Goal: Information Seeking & Learning: Learn about a topic

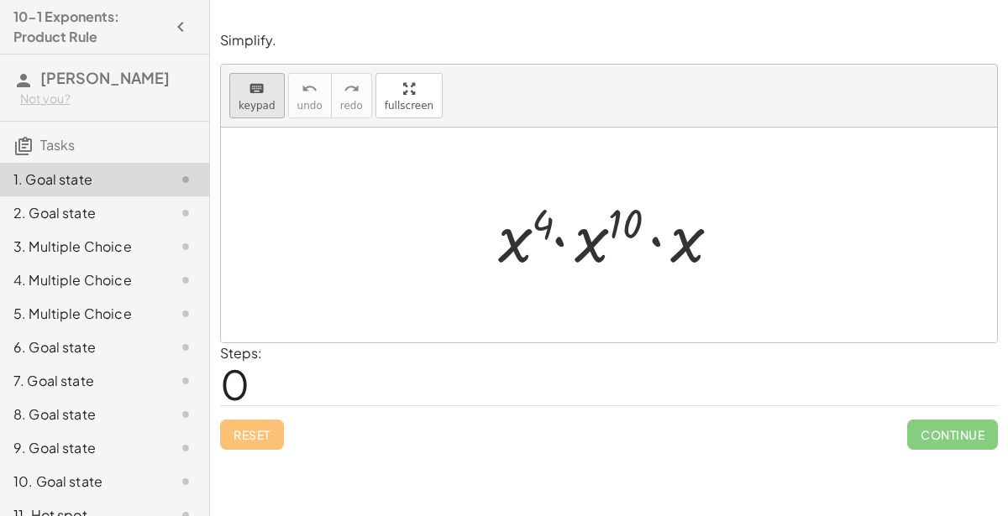
click at [261, 87] on icon "keyboard" at bounding box center [257, 89] width 16 height 20
click at [539, 305] on div at bounding box center [609, 235] width 776 height 215
click at [479, 275] on div "· x 4 · x 10 · x" at bounding box center [609, 235] width 273 height 95
click at [149, 218] on div at bounding box center [172, 213] width 47 height 20
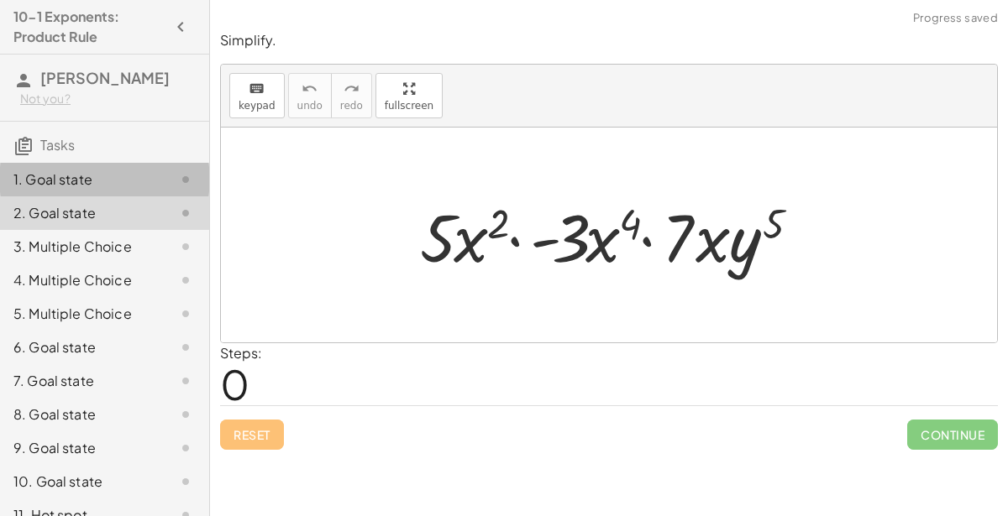
click at [143, 185] on div "1. Goal state" at bounding box center [80, 180] width 135 height 20
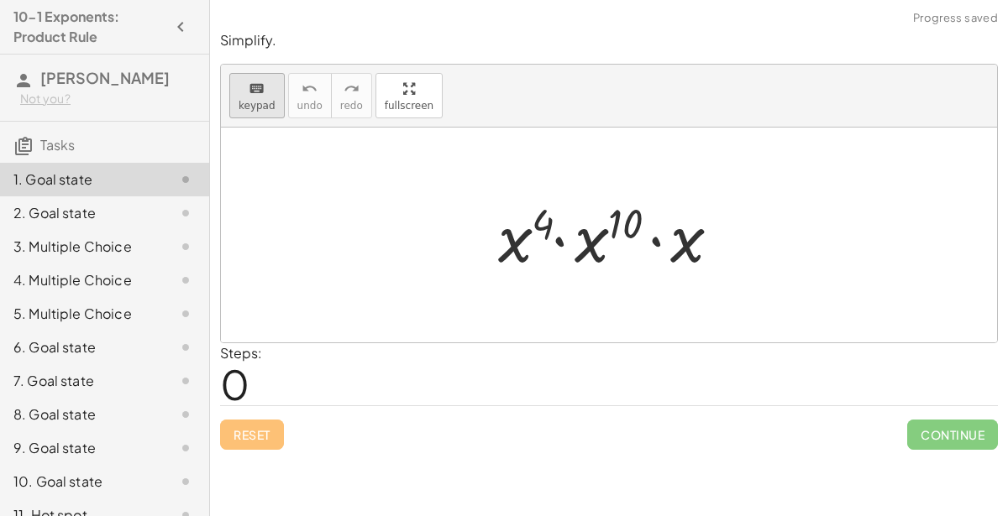
click at [239, 109] on span "keypad" at bounding box center [256, 106] width 37 height 12
click at [532, 241] on div at bounding box center [616, 235] width 252 height 86
click at [510, 231] on div at bounding box center [616, 235] width 252 height 86
drag, startPoint x: 544, startPoint y: 322, endPoint x: 684, endPoint y: 257, distance: 153.7
click at [684, 257] on div "· x 4 · x 10 · x" at bounding box center [609, 235] width 776 height 215
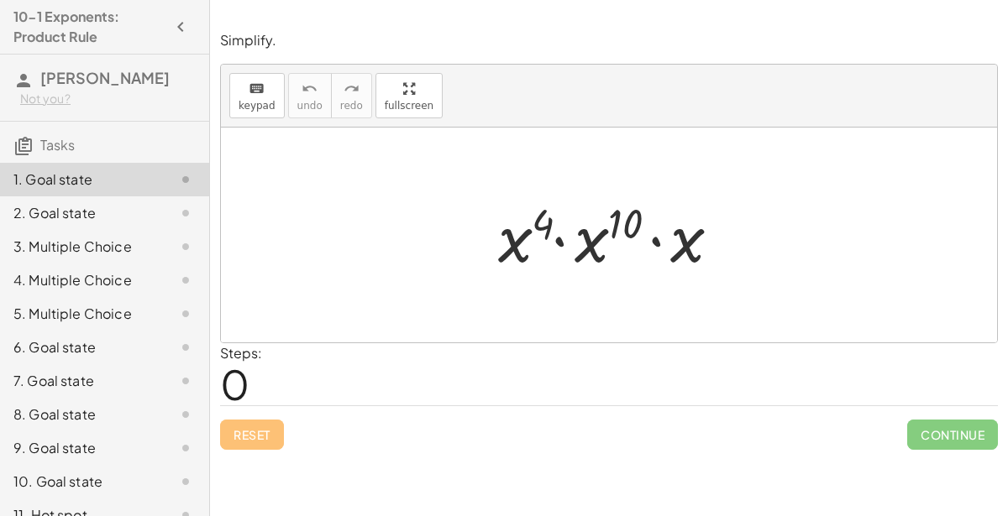
click at [597, 228] on div at bounding box center [616, 235] width 252 height 86
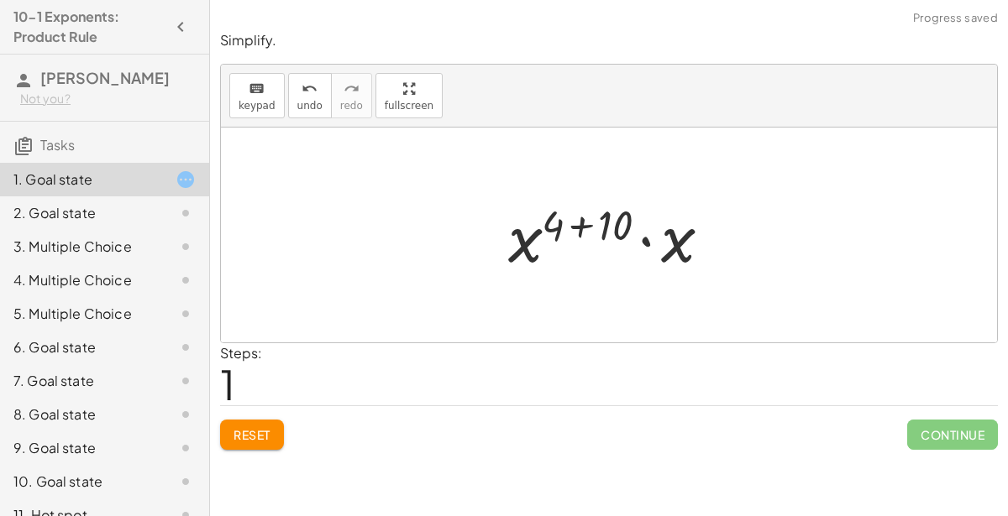
click at [558, 231] on div at bounding box center [616, 235] width 233 height 86
drag, startPoint x: 524, startPoint y: 242, endPoint x: 512, endPoint y: 242, distance: 11.8
click at [512, 242] on div at bounding box center [616, 235] width 233 height 86
drag, startPoint x: 609, startPoint y: 228, endPoint x: 561, endPoint y: 226, distance: 47.9
click at [561, 226] on div at bounding box center [616, 235] width 233 height 86
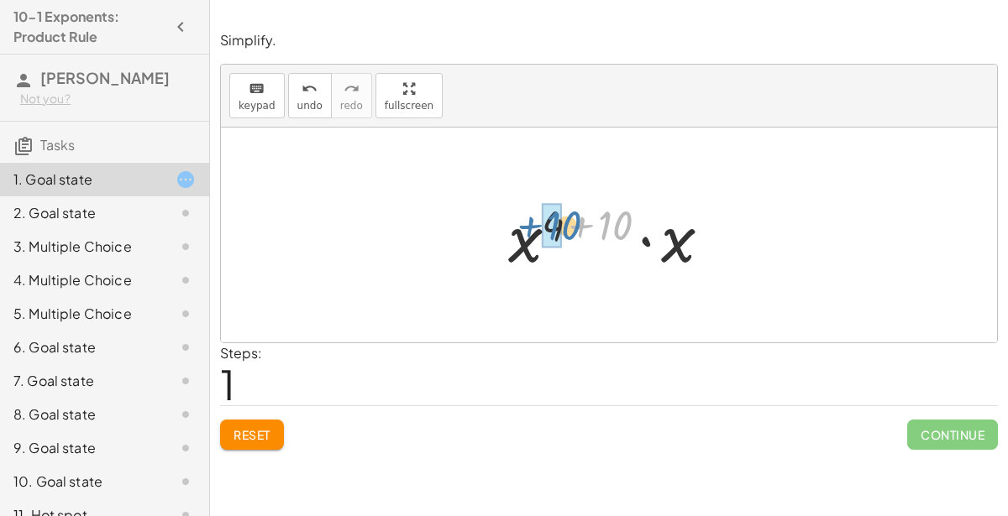
drag, startPoint x: 594, startPoint y: 226, endPoint x: 532, endPoint y: 228, distance: 63.0
click at [532, 228] on div at bounding box center [616, 235] width 233 height 86
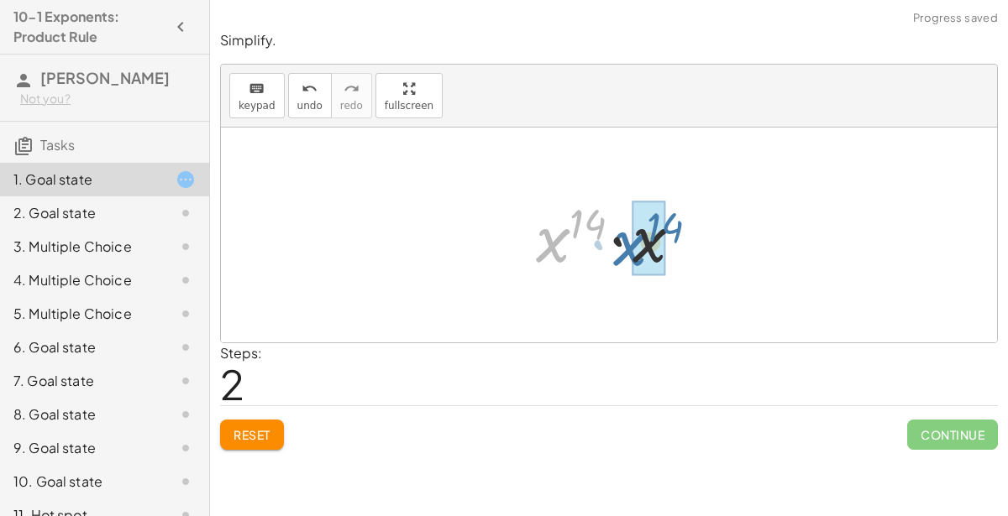
drag, startPoint x: 557, startPoint y: 234, endPoint x: 636, endPoint y: 238, distance: 79.9
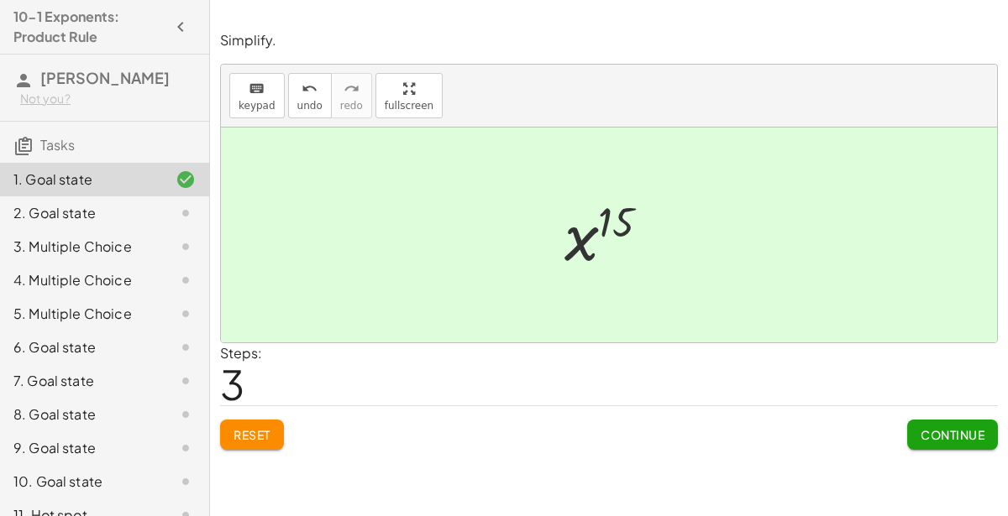
click at [939, 437] on span "Continue" at bounding box center [952, 434] width 64 height 15
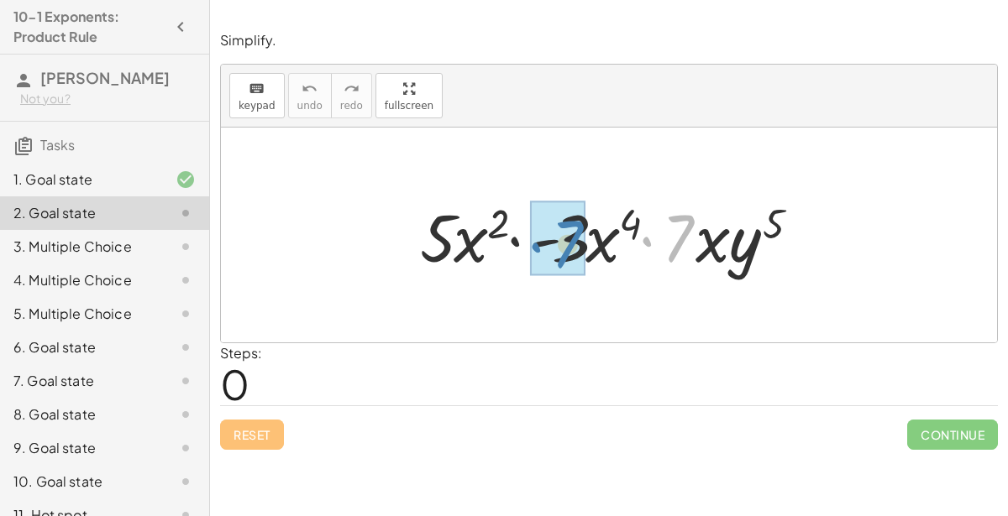
drag, startPoint x: 681, startPoint y: 238, endPoint x: 570, endPoint y: 244, distance: 111.0
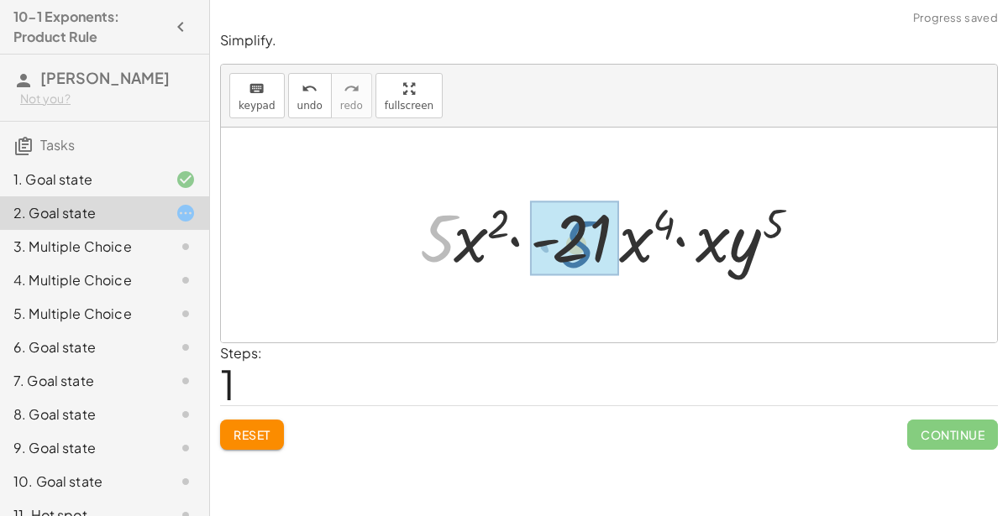
drag, startPoint x: 433, startPoint y: 233, endPoint x: 578, endPoint y: 239, distance: 144.5
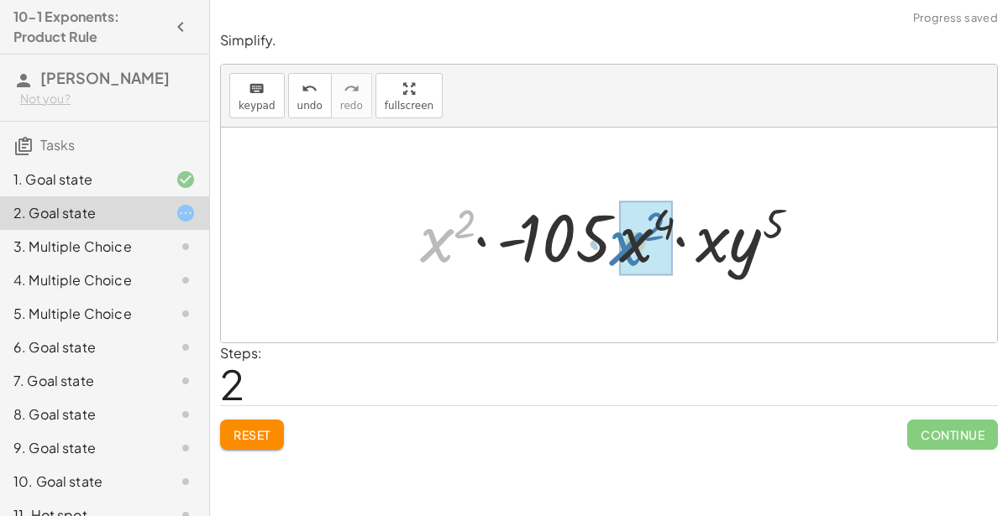
drag, startPoint x: 448, startPoint y: 238, endPoint x: 642, endPoint y: 240, distance: 193.1
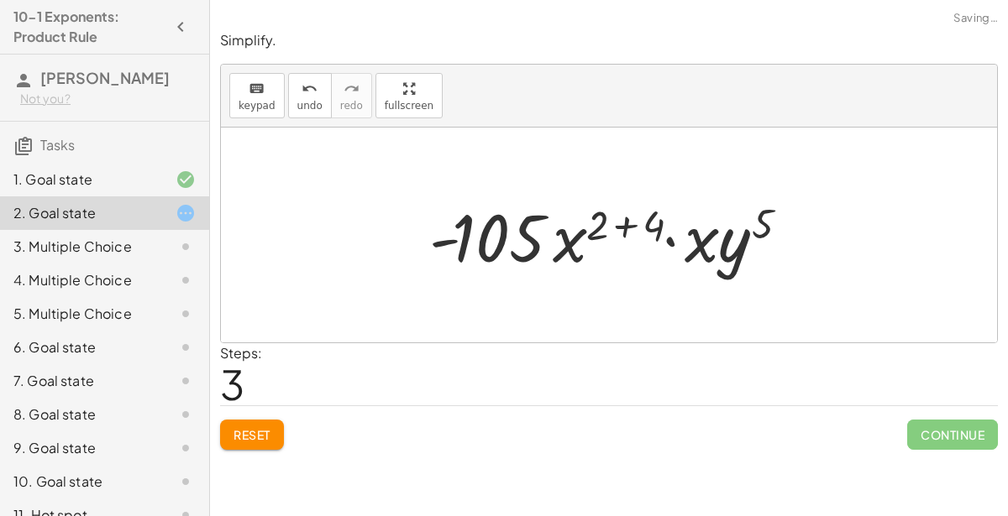
click at [686, 242] on div at bounding box center [615, 235] width 389 height 86
click at [686, 242] on div at bounding box center [615, 235] width 411 height 86
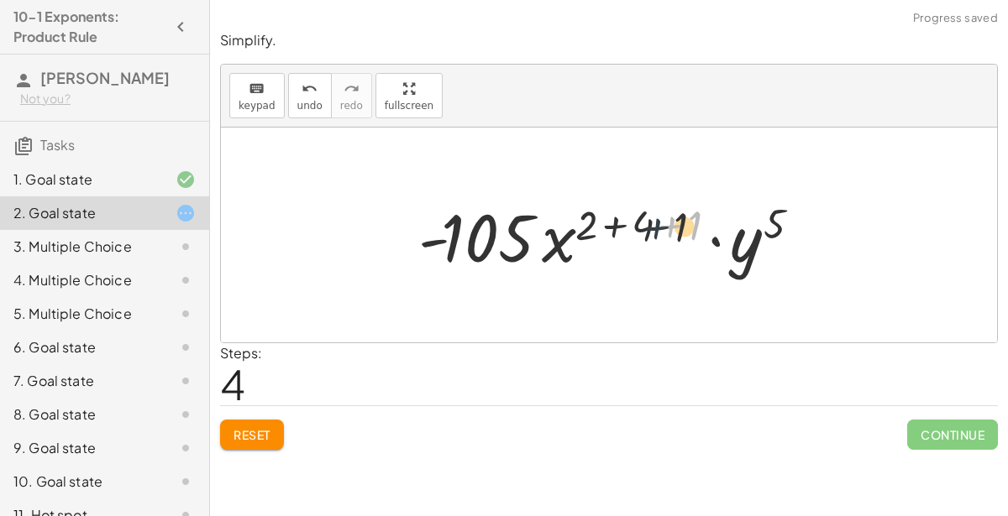
drag, startPoint x: 679, startPoint y: 228, endPoint x: 659, endPoint y: 229, distance: 20.2
click at [659, 229] on div at bounding box center [615, 235] width 411 height 86
drag, startPoint x: 657, startPoint y: 229, endPoint x: 605, endPoint y: 230, distance: 52.1
click at [605, 230] on div at bounding box center [615, 235] width 411 height 86
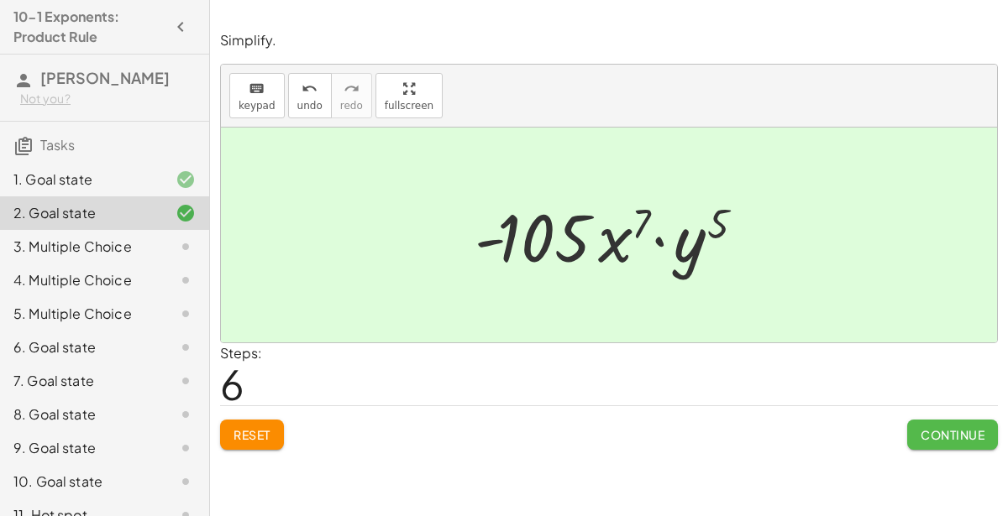
click at [933, 431] on span "Continue" at bounding box center [952, 434] width 64 height 15
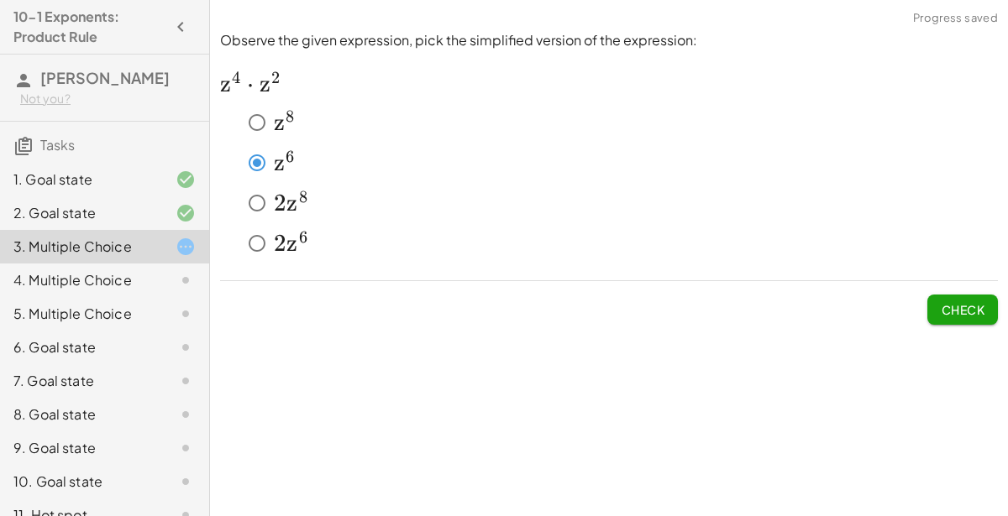
click at [941, 302] on span "Check" at bounding box center [962, 309] width 44 height 15
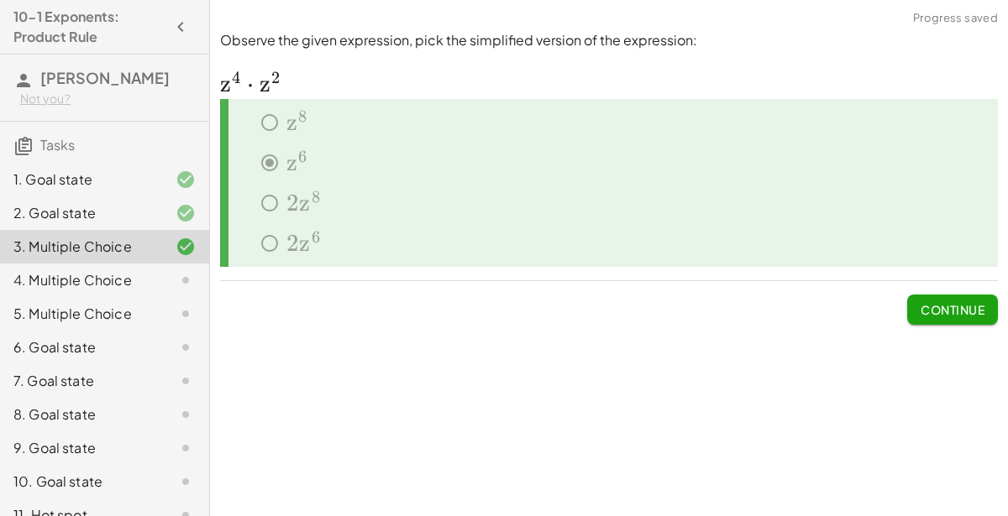
click at [945, 309] on span "Continue" at bounding box center [952, 309] width 64 height 15
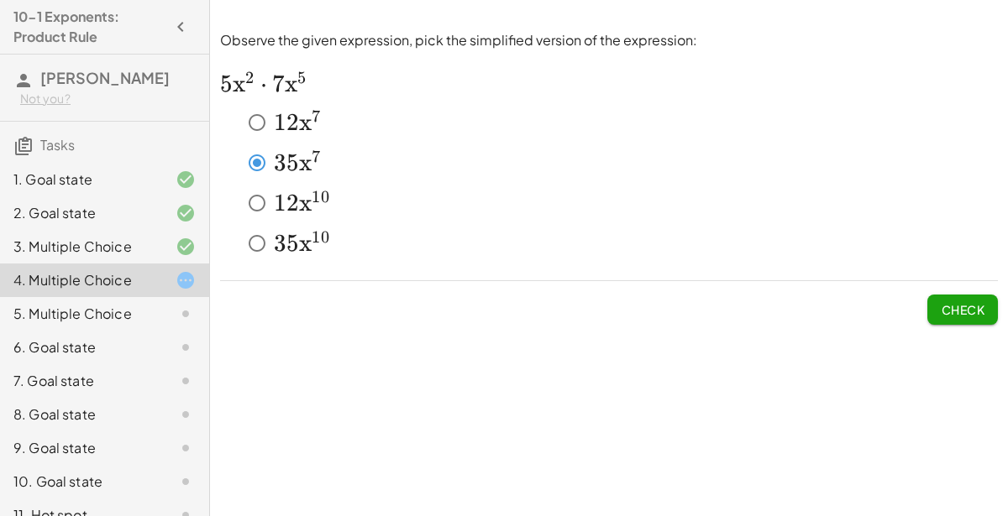
click at [956, 296] on button "Check" at bounding box center [962, 310] width 71 height 30
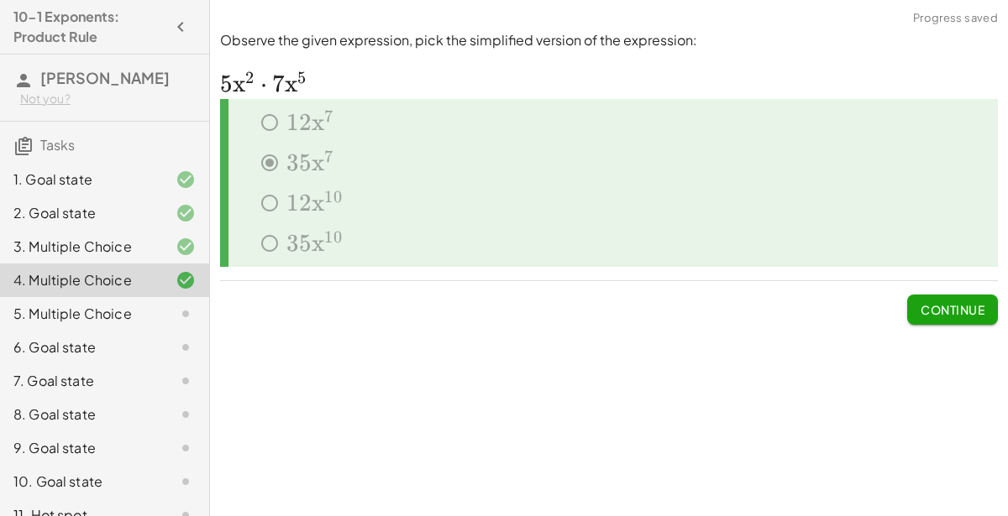
click at [956, 300] on button "Continue" at bounding box center [952, 310] width 91 height 30
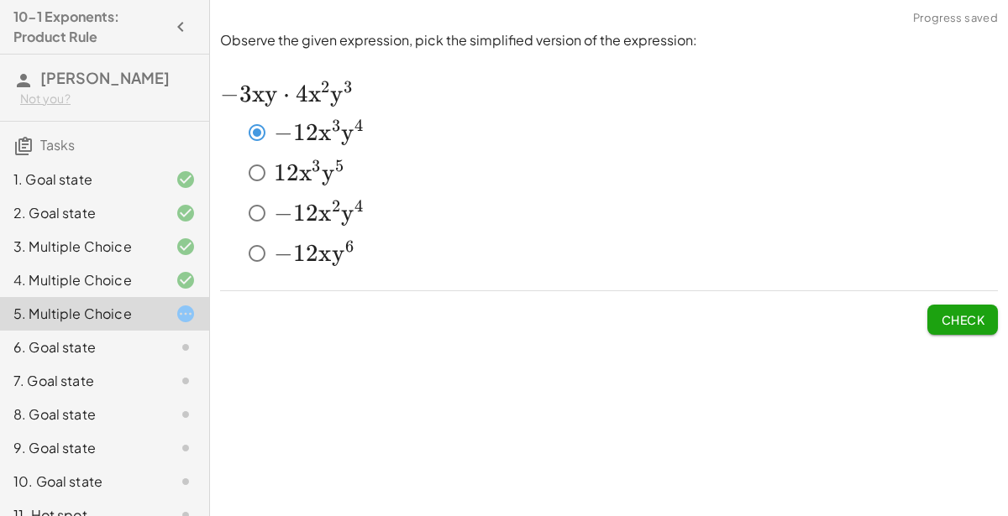
click at [930, 318] on button "Check" at bounding box center [962, 320] width 71 height 30
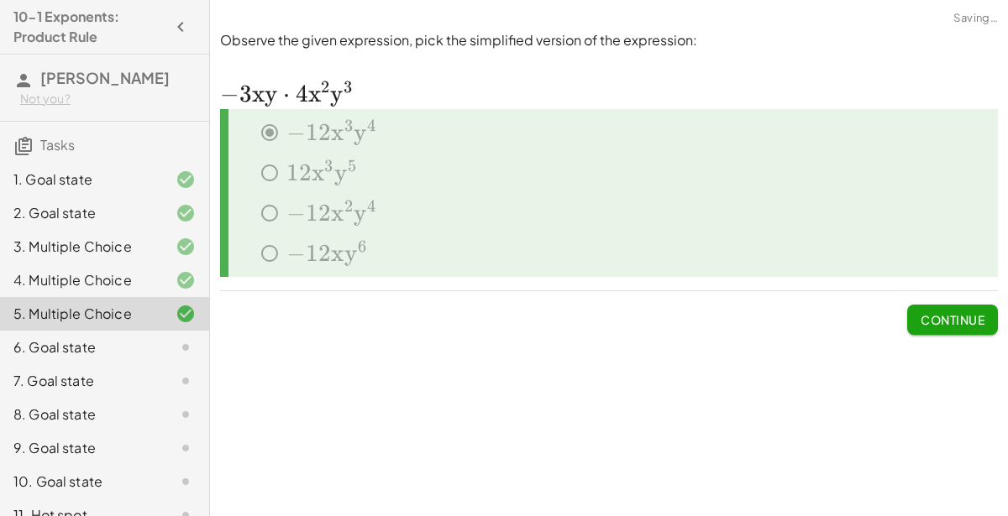
click at [941, 320] on span "Continue" at bounding box center [952, 319] width 64 height 15
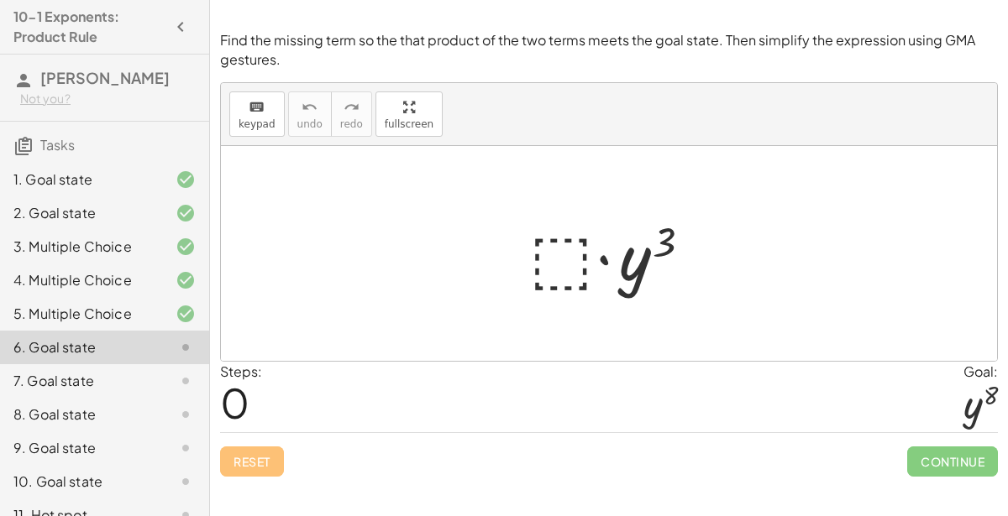
click at [574, 245] on div at bounding box center [616, 254] width 190 height 86
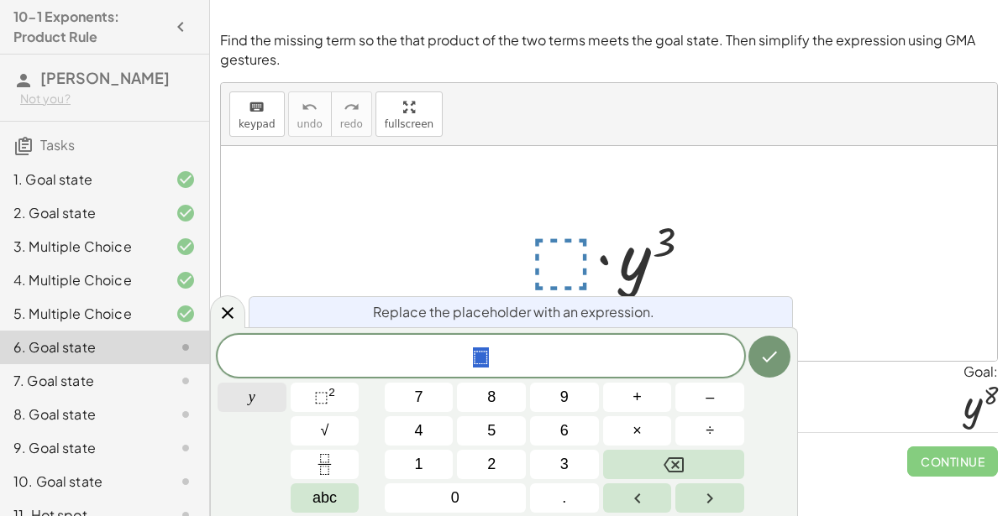
click at [240, 390] on button "y" at bounding box center [251, 397] width 69 height 29
click at [338, 403] on button "⬚ 2" at bounding box center [325, 397] width 69 height 29
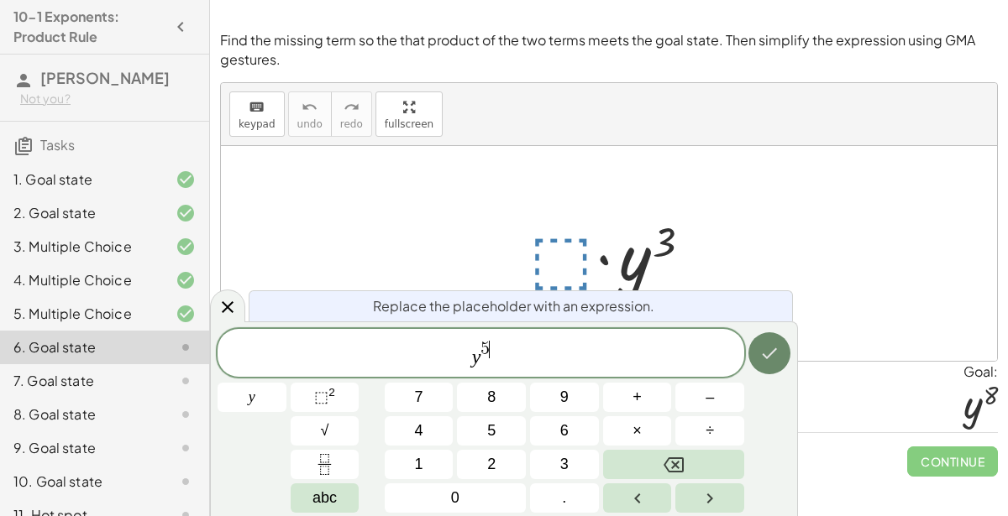
click at [768, 361] on icon "Done" at bounding box center [769, 353] width 20 height 20
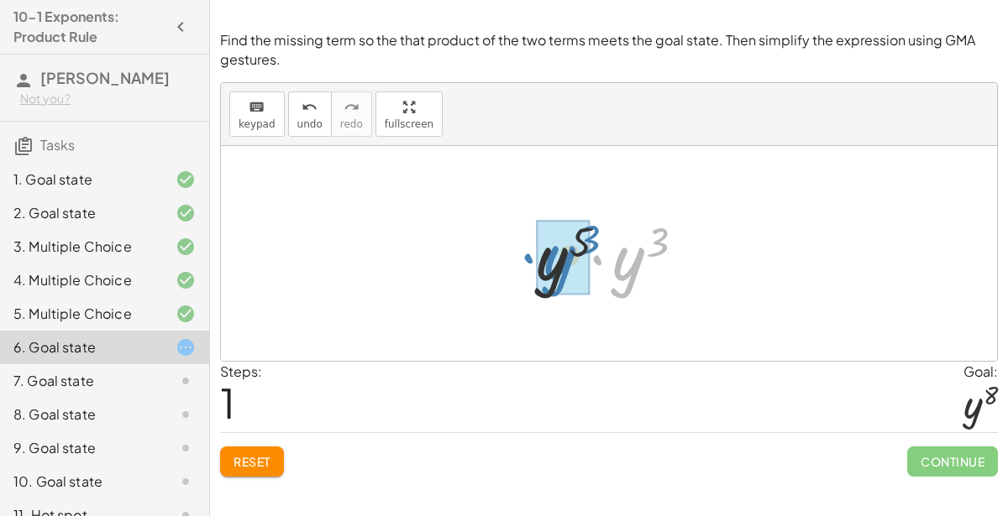
drag, startPoint x: 621, startPoint y: 285, endPoint x: 547, endPoint y: 285, distance: 73.9
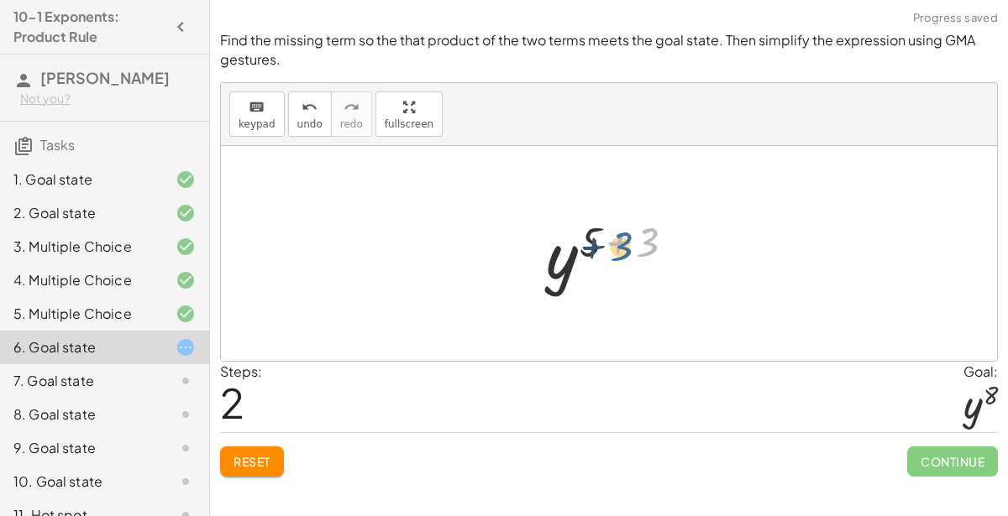
drag, startPoint x: 637, startPoint y: 237, endPoint x: 609, endPoint y: 241, distance: 28.9
click at [609, 241] on div at bounding box center [615, 253] width 156 height 83
drag, startPoint x: 633, startPoint y: 244, endPoint x: 579, endPoint y: 238, distance: 54.8
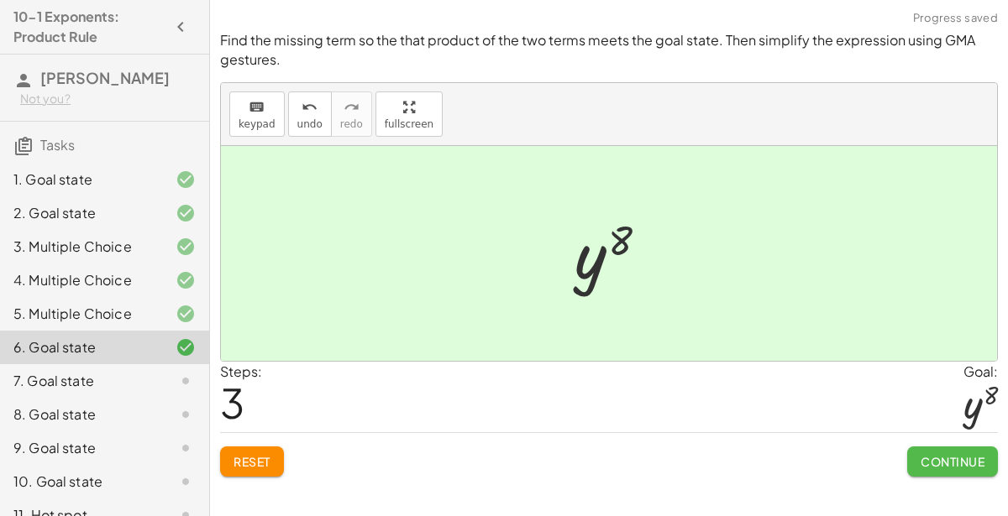
click at [951, 454] on span "Continue" at bounding box center [952, 461] width 64 height 15
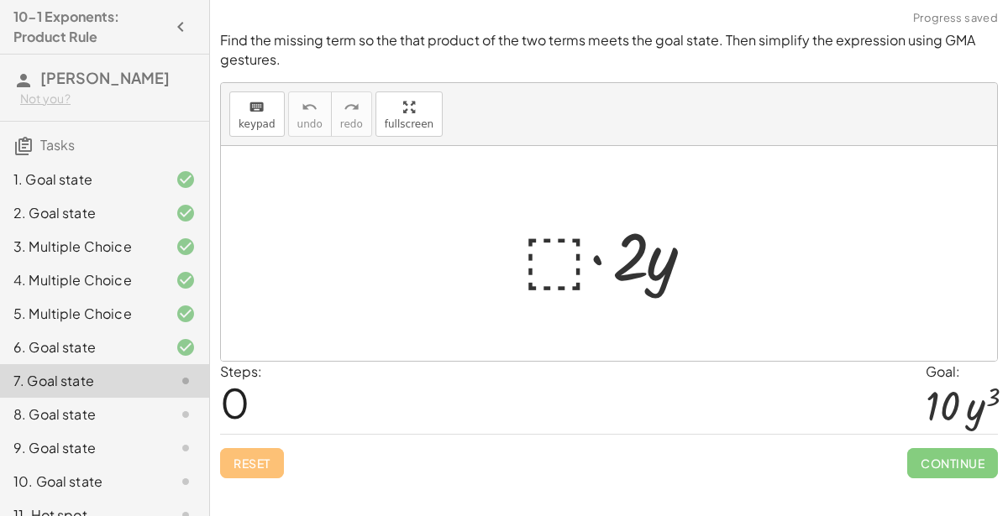
click at [556, 256] on div at bounding box center [615, 254] width 203 height 86
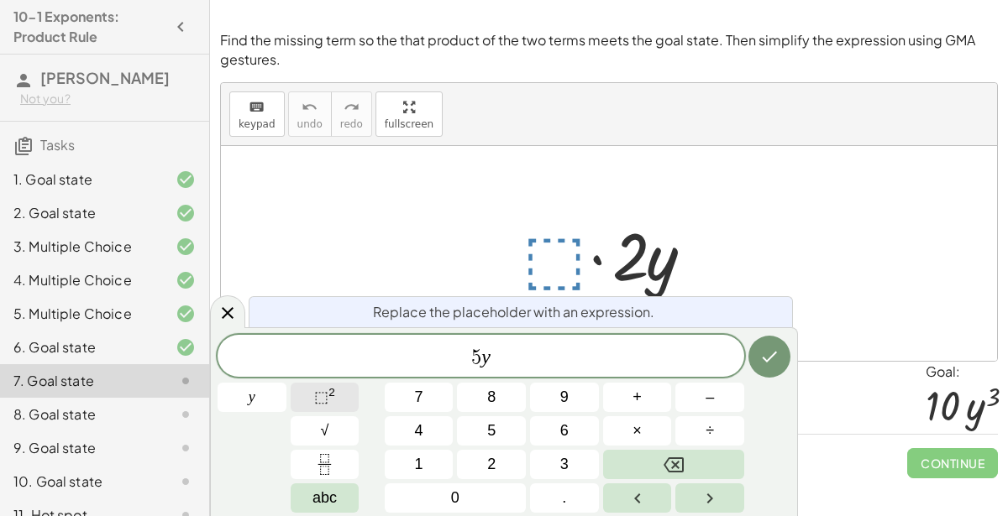
click at [337, 384] on button "⬚ 2" at bounding box center [325, 397] width 69 height 29
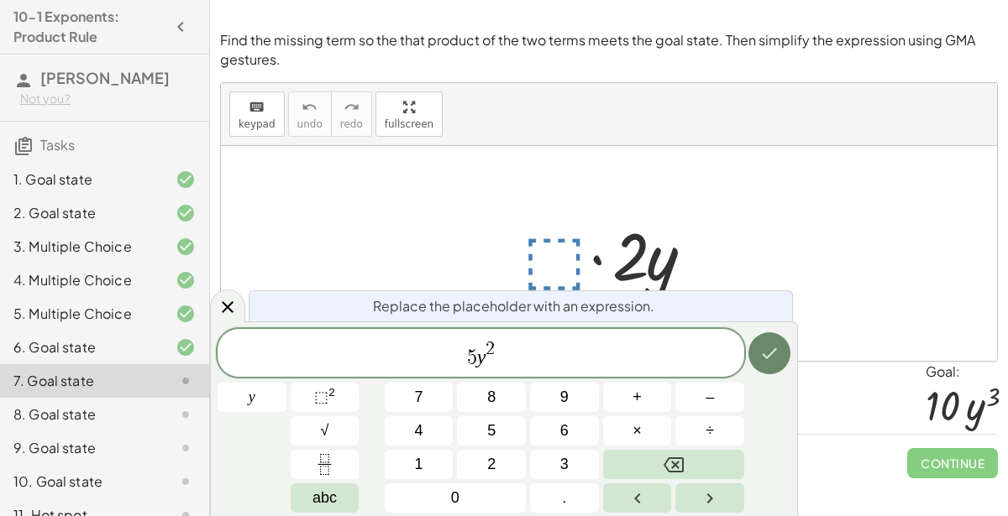
click at [765, 353] on icon "Done" at bounding box center [769, 353] width 20 height 20
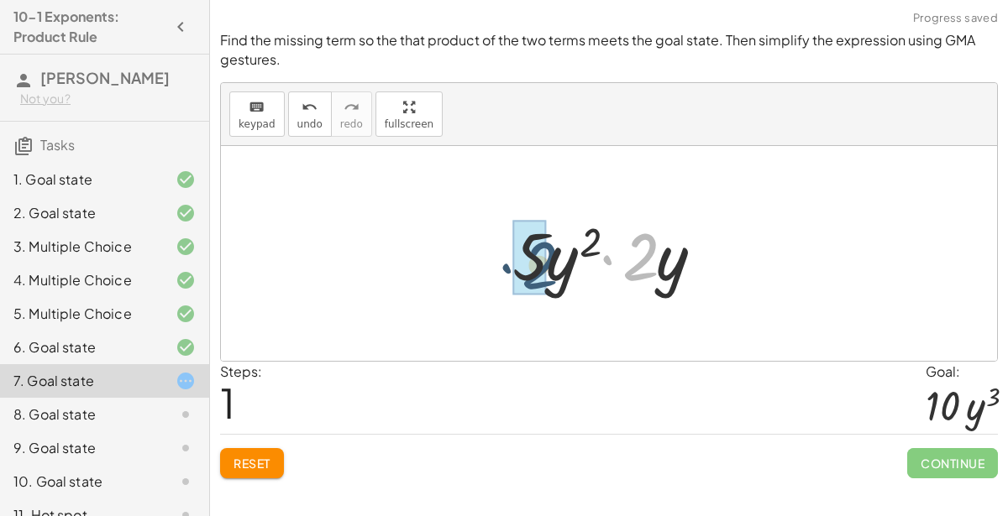
drag, startPoint x: 642, startPoint y: 256, endPoint x: 537, endPoint y: 265, distance: 106.1
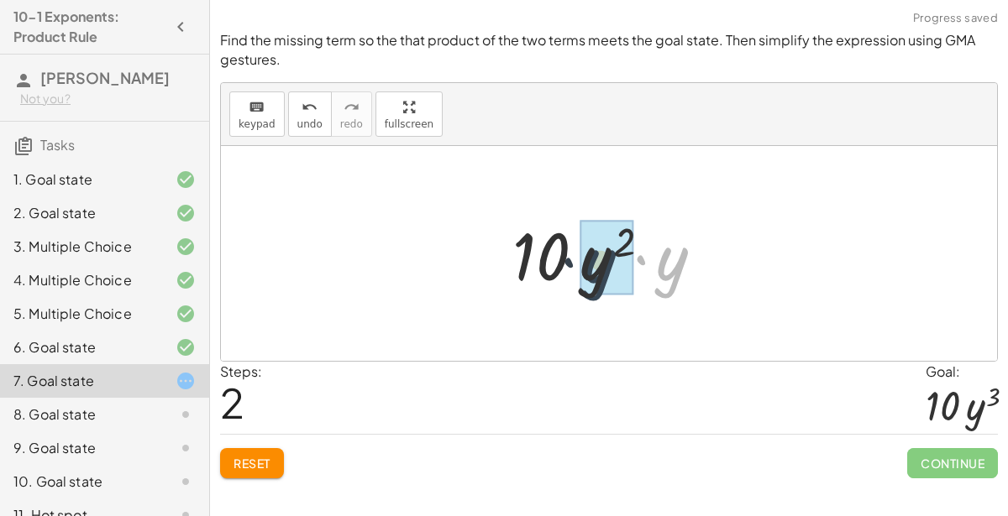
drag, startPoint x: 663, startPoint y: 263, endPoint x: 580, endPoint y: 265, distance: 82.3
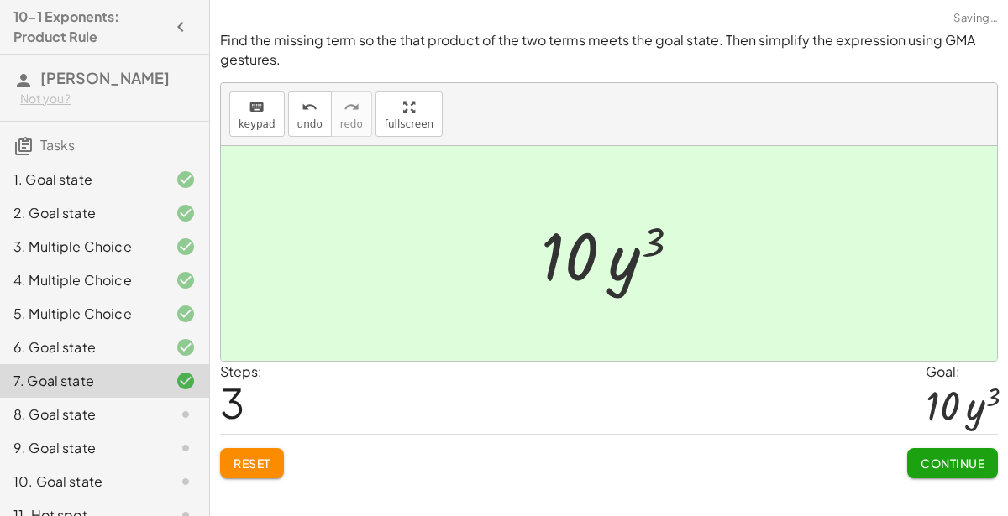
click at [922, 460] on span "Continue" at bounding box center [952, 463] width 64 height 15
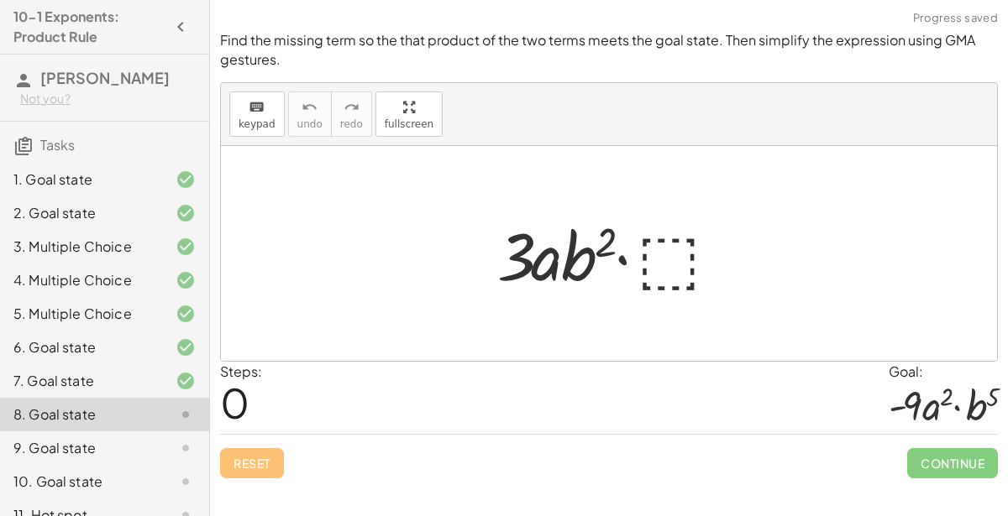
click at [674, 282] on div at bounding box center [615, 254] width 253 height 86
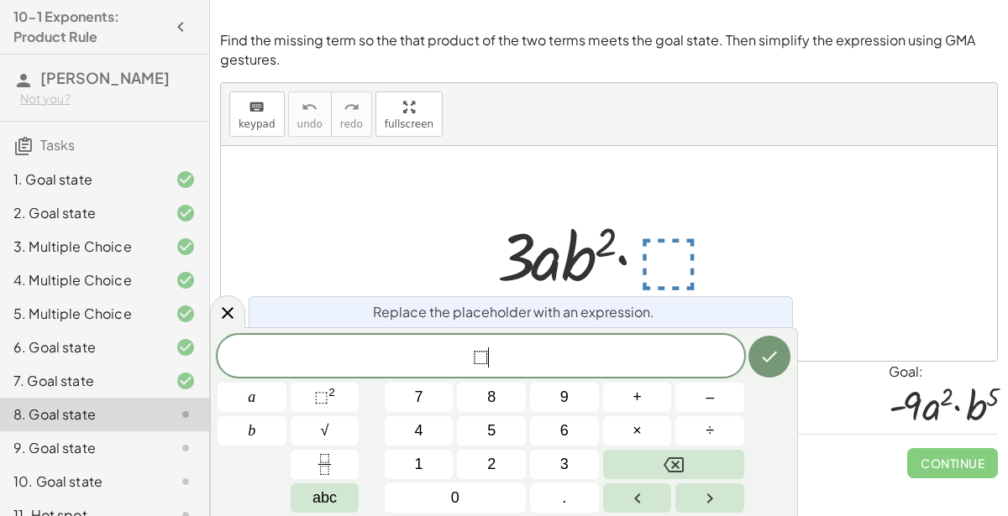
click at [549, 343] on div "⬚ ​" at bounding box center [480, 356] width 526 height 42
click at [482, 359] on span "⬚" at bounding box center [481, 358] width 16 height 20
click at [328, 390] on sup "2" at bounding box center [331, 392] width 7 height 13
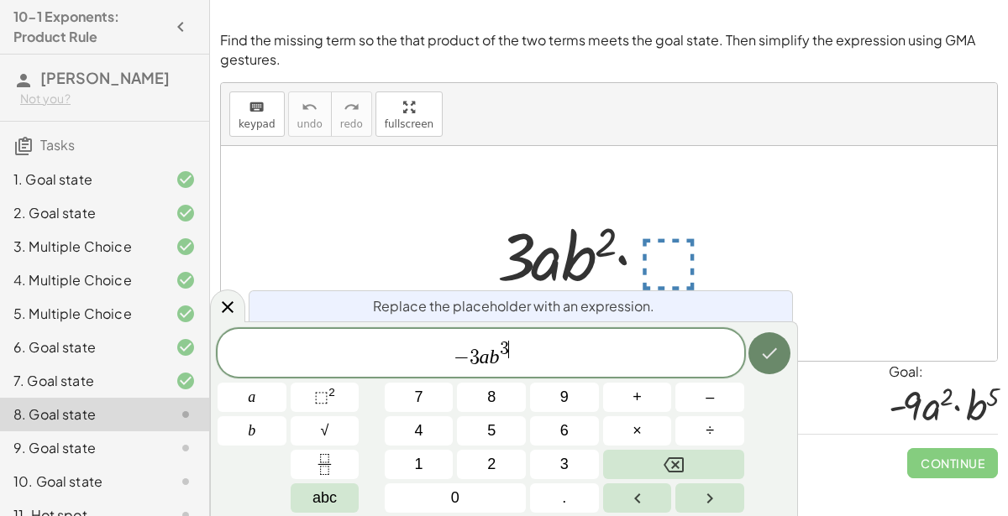
click at [761, 355] on icon "Done" at bounding box center [769, 353] width 20 height 20
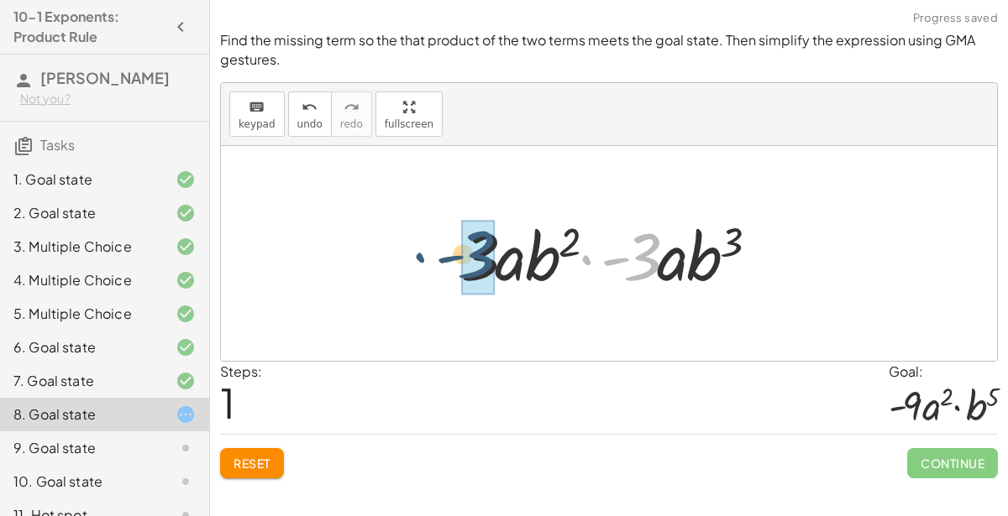
drag, startPoint x: 639, startPoint y: 272, endPoint x: 471, endPoint y: 270, distance: 168.0
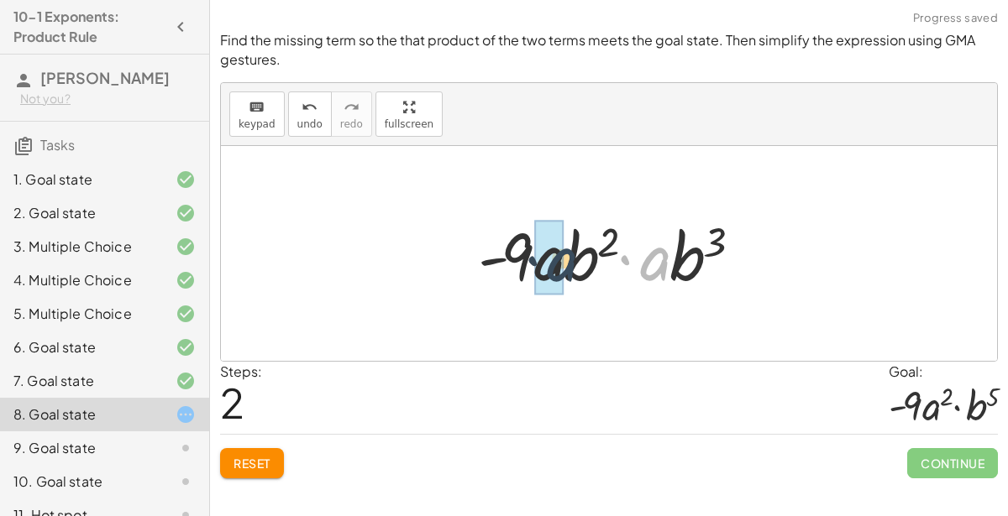
drag, startPoint x: 644, startPoint y: 259, endPoint x: 535, endPoint y: 260, distance: 109.2
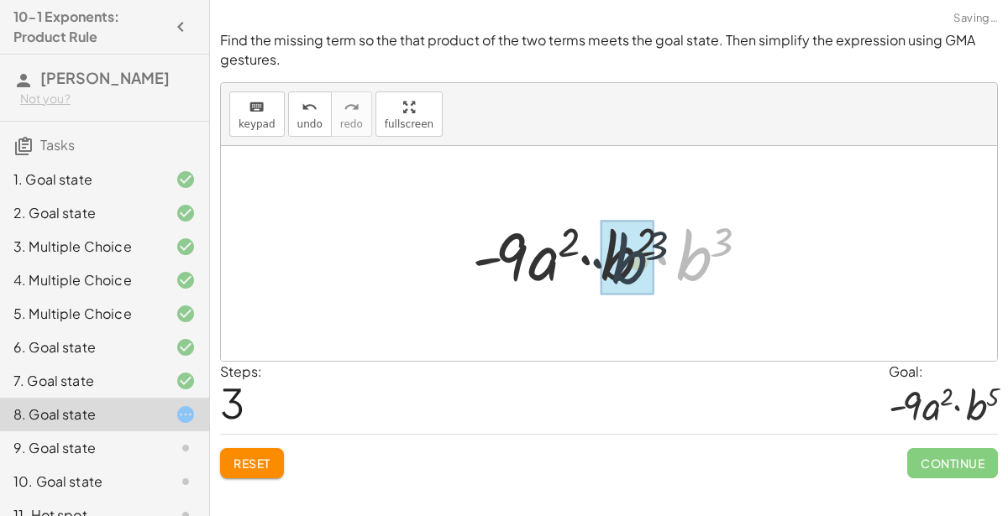
drag, startPoint x: 692, startPoint y: 244, endPoint x: 619, endPoint y: 248, distance: 73.2
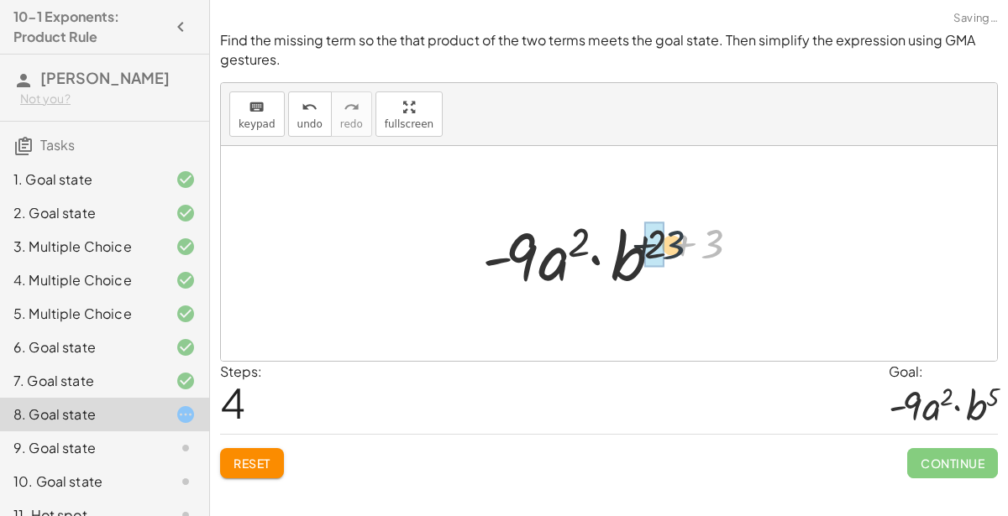
drag, startPoint x: 711, startPoint y: 238, endPoint x: 653, endPoint y: 240, distance: 58.0
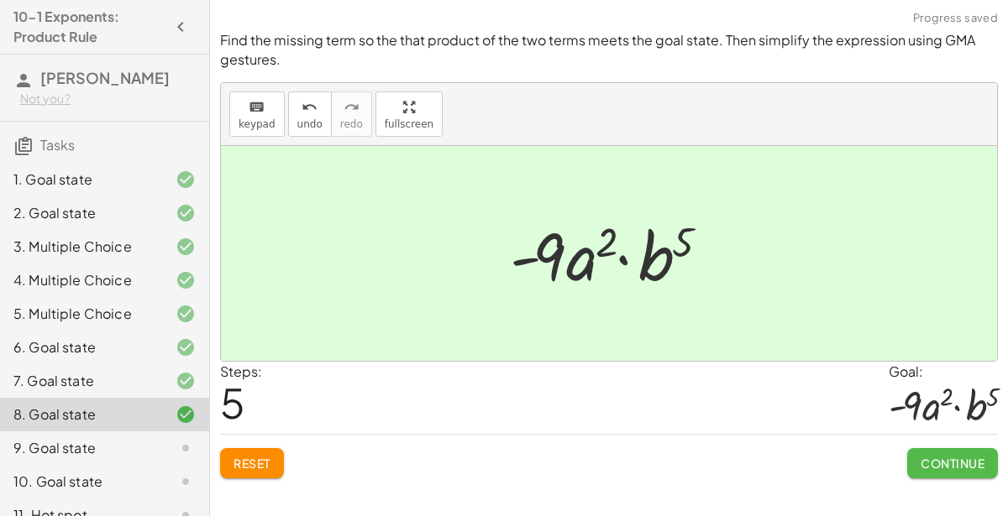
click at [945, 456] on span "Continue" at bounding box center [952, 463] width 64 height 15
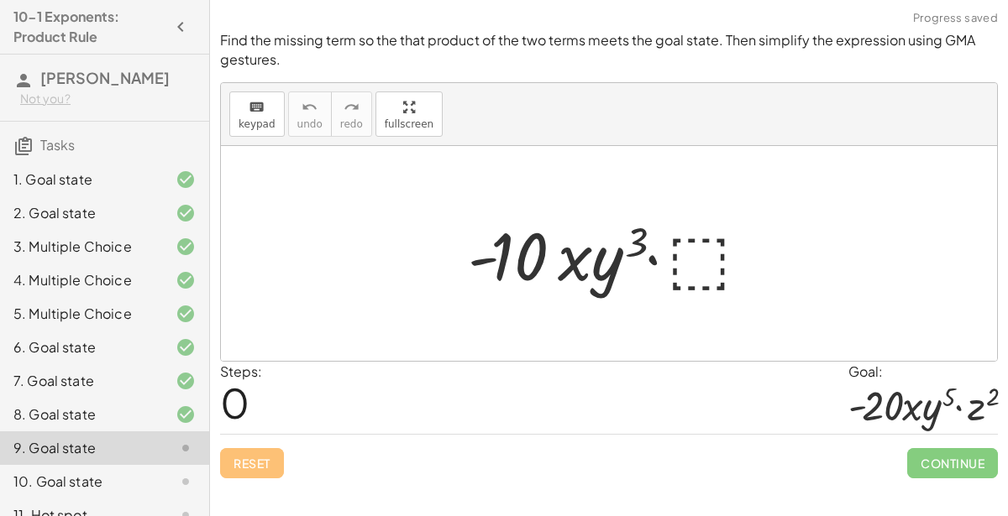
click at [705, 232] on div at bounding box center [615, 254] width 312 height 86
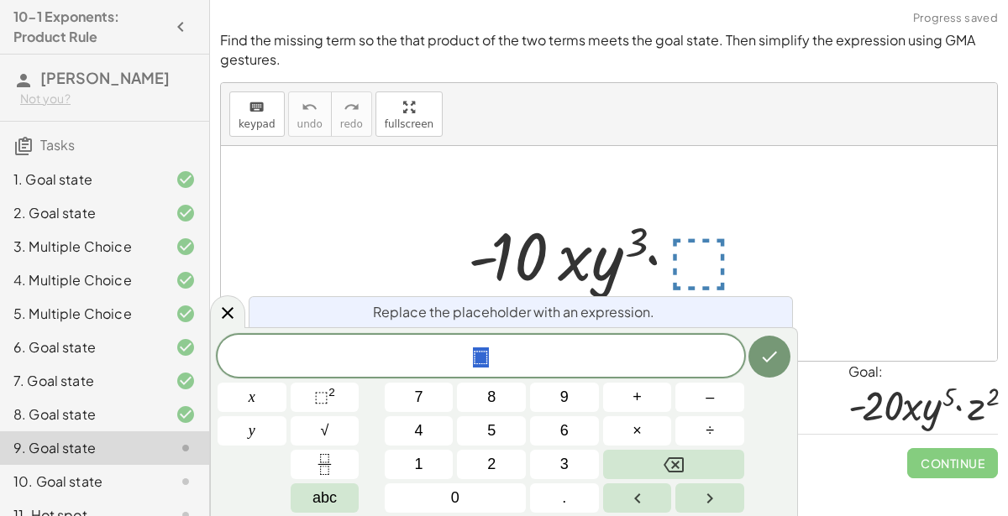
click at [696, 250] on div at bounding box center [615, 254] width 312 height 86
click at [340, 391] on button "⬚ 2" at bounding box center [325, 397] width 69 height 29
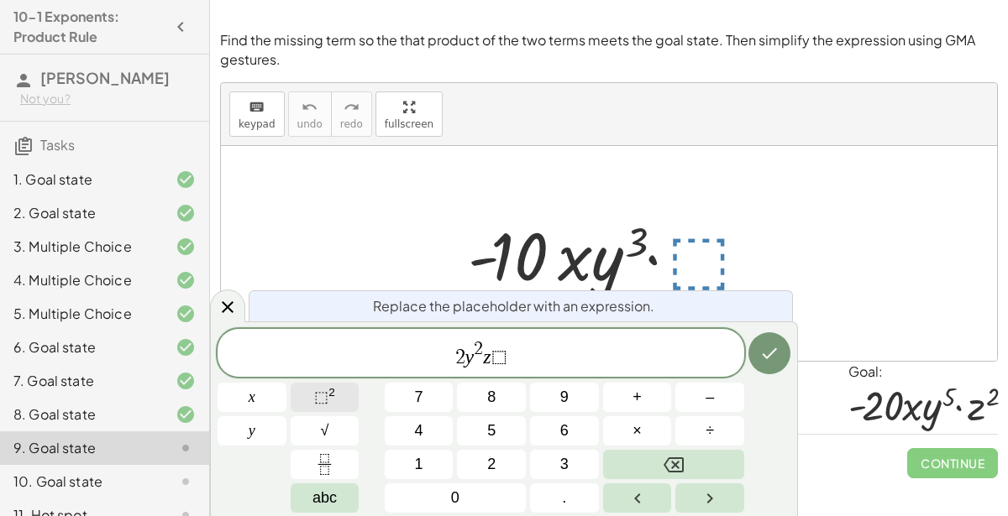
click at [317, 400] on span "⬚" at bounding box center [321, 397] width 14 height 17
click at [775, 363] on icon "Done" at bounding box center [769, 353] width 20 height 20
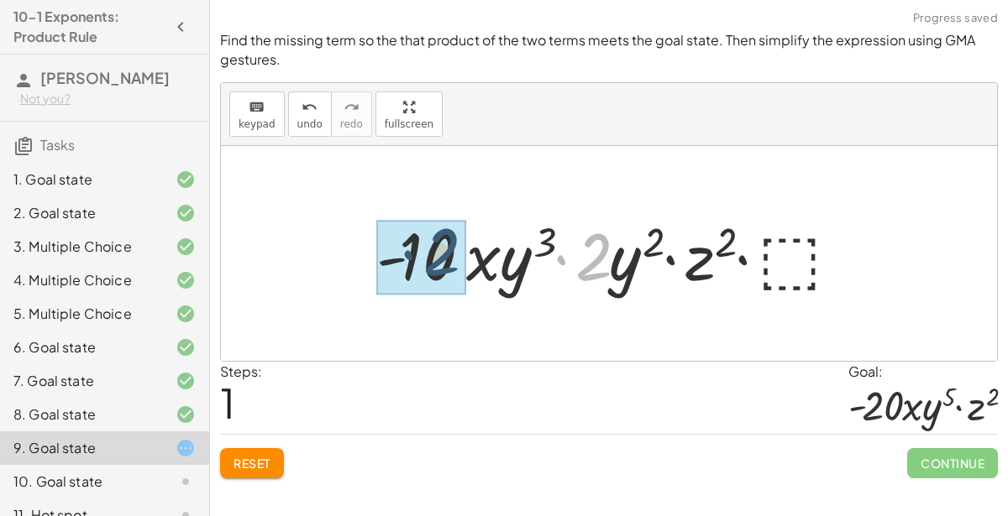
drag, startPoint x: 594, startPoint y: 268, endPoint x: 432, endPoint y: 264, distance: 163.0
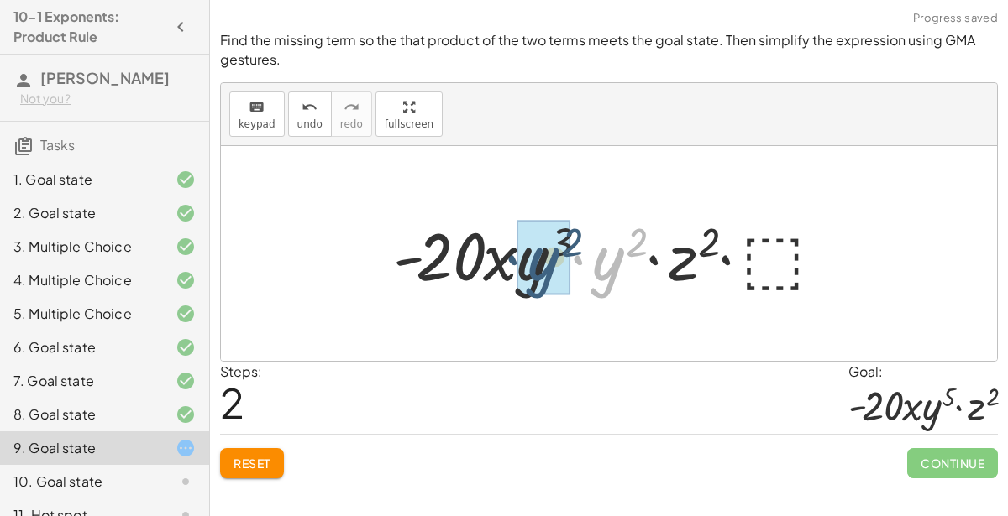
drag, startPoint x: 598, startPoint y: 265, endPoint x: 527, endPoint y: 265, distance: 70.5
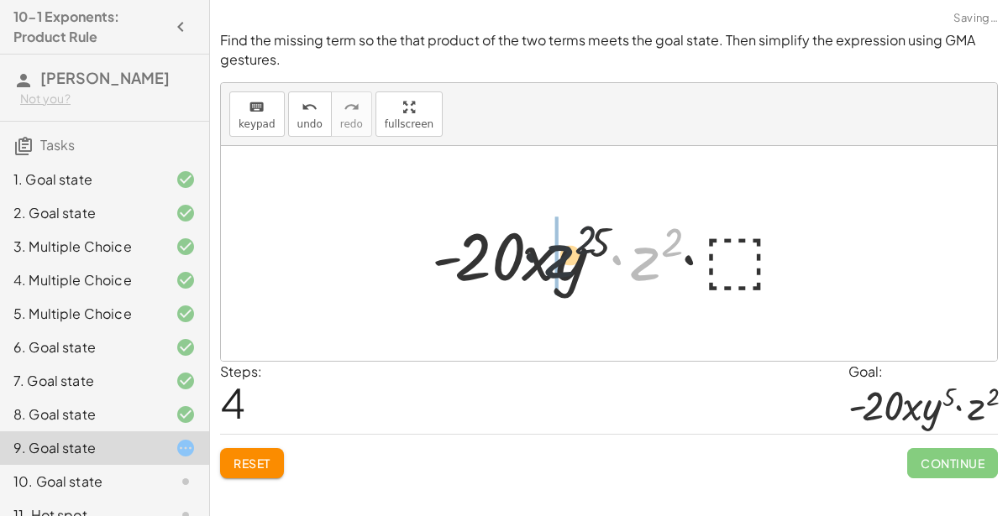
drag, startPoint x: 650, startPoint y: 265, endPoint x: 545, endPoint y: 265, distance: 105.0
click at [545, 265] on div at bounding box center [615, 254] width 385 height 86
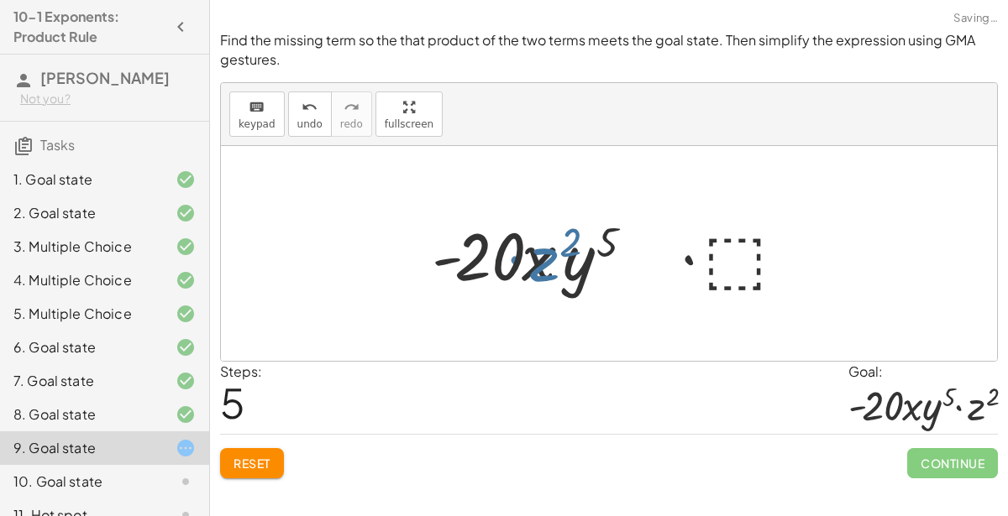
click at [545, 265] on div at bounding box center [615, 254] width 385 height 86
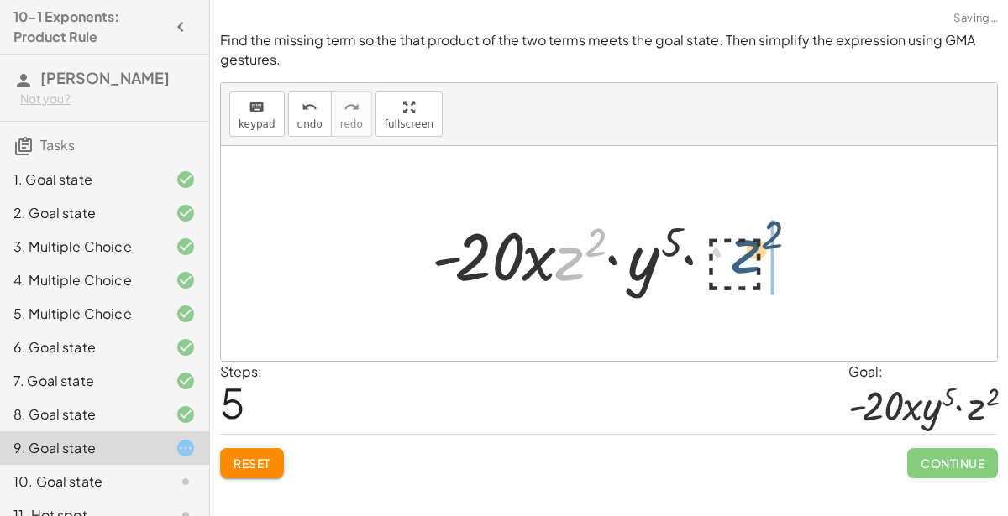
drag, startPoint x: 568, startPoint y: 265, endPoint x: 752, endPoint y: 258, distance: 183.2
click at [752, 258] on div at bounding box center [615, 254] width 385 height 86
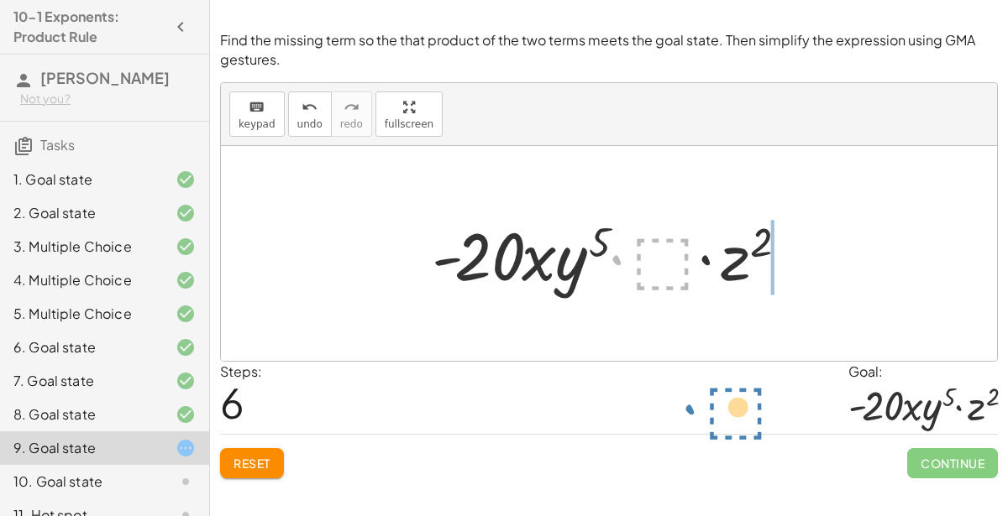
drag, startPoint x: 644, startPoint y: 259, endPoint x: 724, endPoint y: 412, distance: 173.1
click at [0, 0] on div "Find the missing term so the that product of the two terms meets the goal state…" at bounding box center [0, 0] width 0 height 0
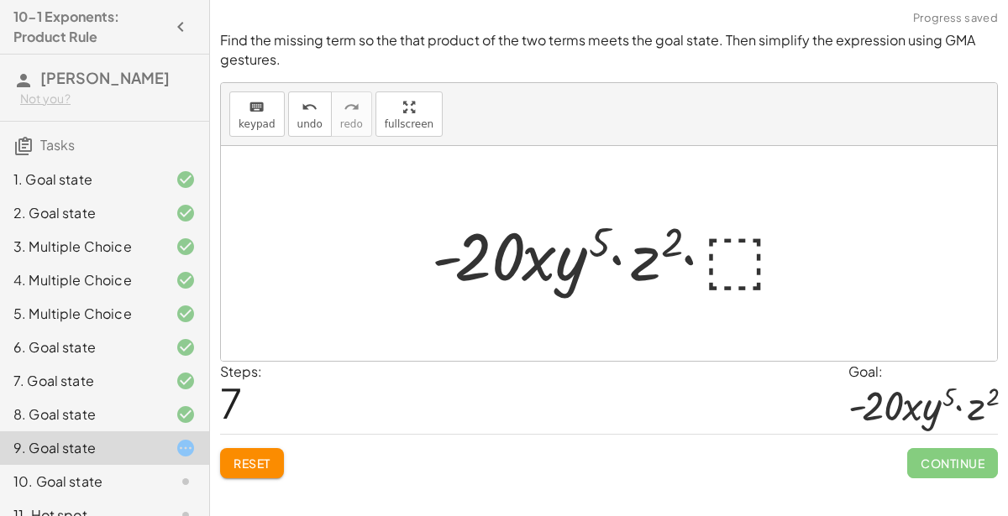
click at [743, 287] on div at bounding box center [615, 254] width 385 height 86
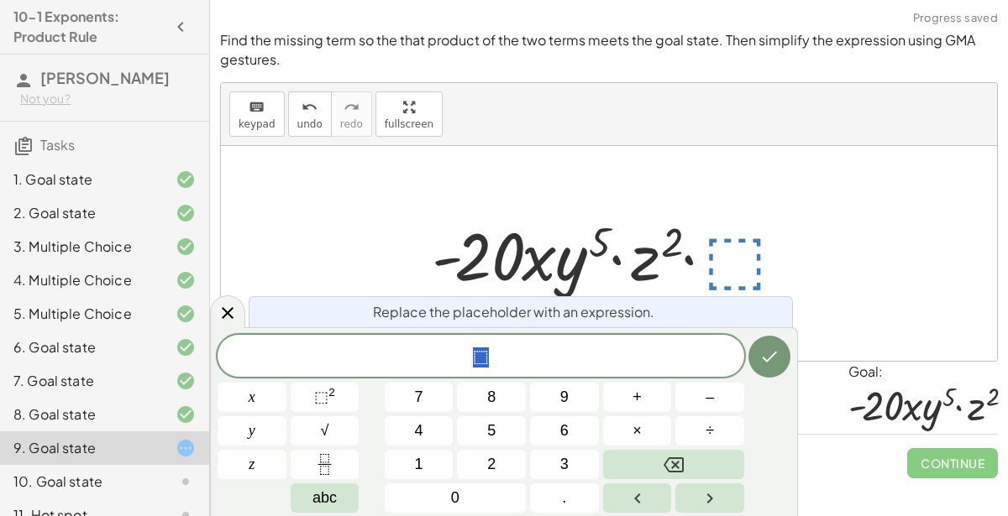
click at [736, 280] on div at bounding box center [615, 254] width 385 height 86
click at [761, 363] on icon "Done" at bounding box center [769, 357] width 20 height 20
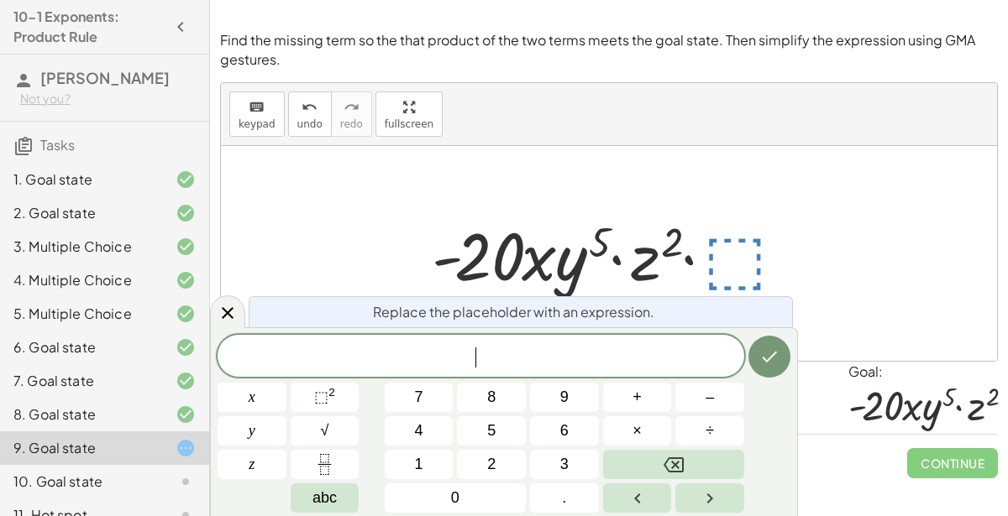
click at [747, 327] on div "Replace the placeholder with an expression." at bounding box center [521, 311] width 544 height 31
click at [208, 364] on div "5. Multiple Choice" at bounding box center [104, 381] width 209 height 34
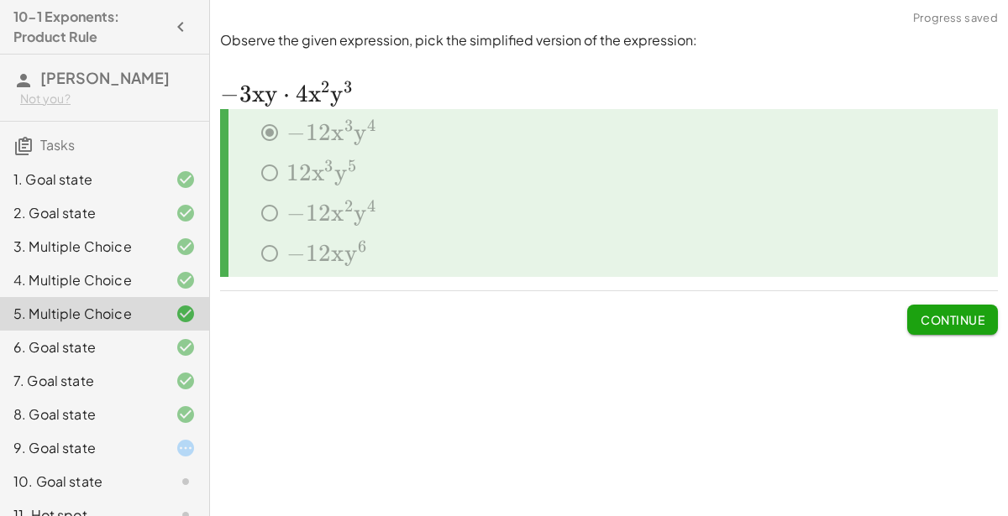
click at [131, 499] on div "9. Goal state" at bounding box center [104, 516] width 209 height 34
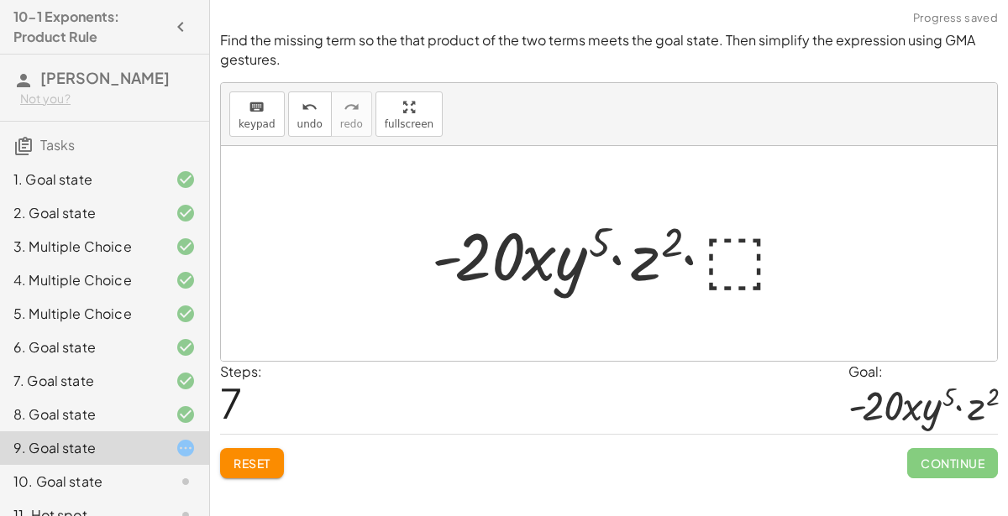
click at [256, 463] on span "Reset" at bounding box center [251, 463] width 37 height 15
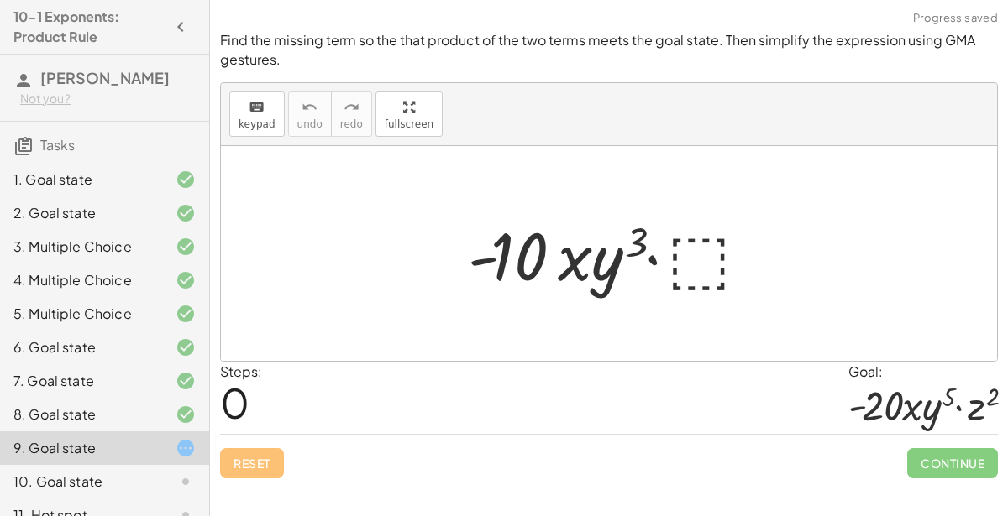
click at [704, 250] on div at bounding box center [615, 254] width 312 height 86
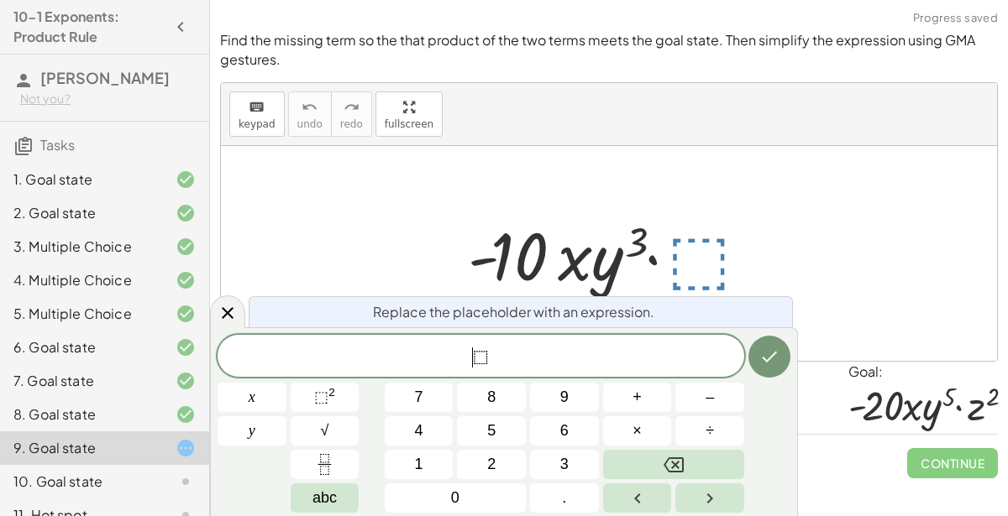
click at [479, 357] on span "⬚" at bounding box center [481, 358] width 16 height 20
click at [488, 359] on span "​ ⬚" at bounding box center [480, 358] width 526 height 24
click at [345, 402] on button "⬚ 2" at bounding box center [325, 397] width 69 height 29
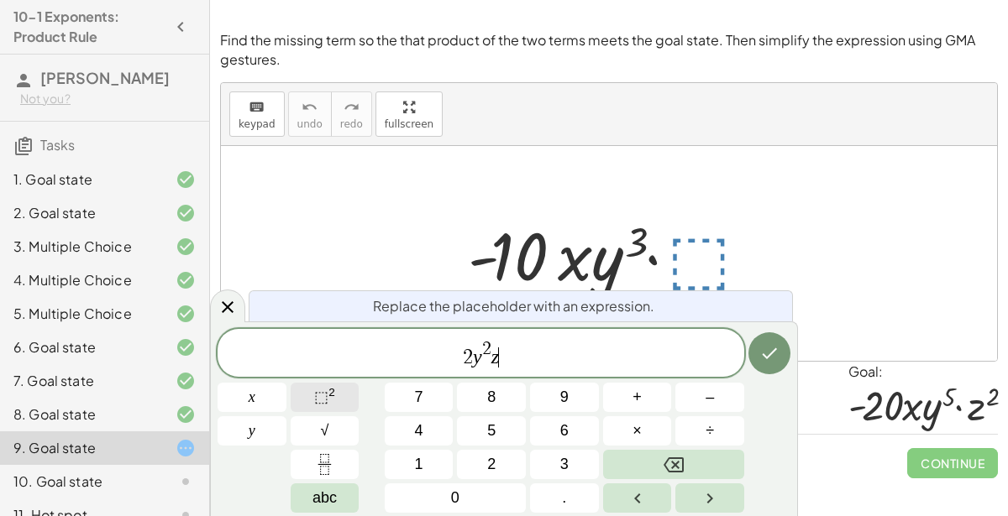
click at [316, 392] on span "⬚" at bounding box center [321, 397] width 14 height 17
click at [762, 358] on icon "Done" at bounding box center [769, 353] width 20 height 20
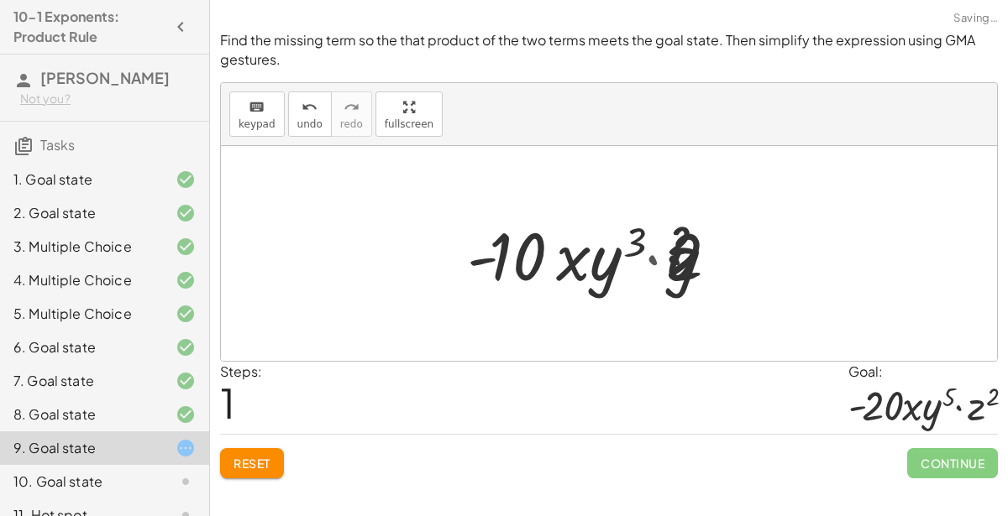
click at [765, 359] on div at bounding box center [609, 253] width 776 height 215
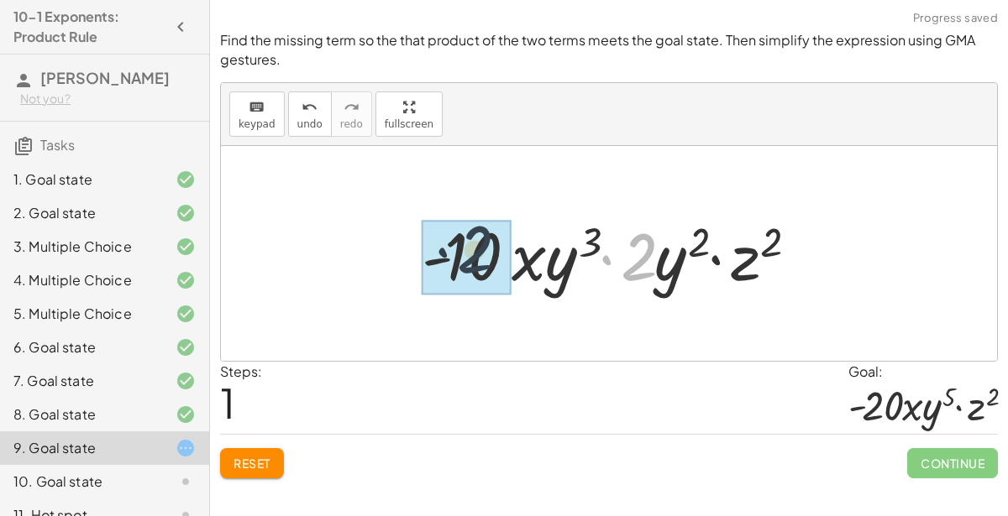
drag, startPoint x: 636, startPoint y: 270, endPoint x: 438, endPoint y: 261, distance: 197.5
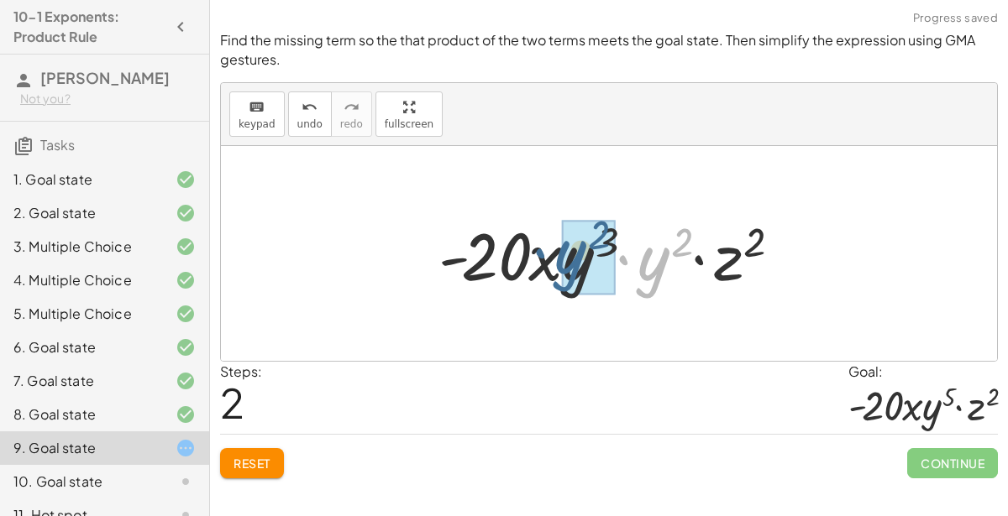
drag, startPoint x: 647, startPoint y: 271, endPoint x: 553, endPoint y: 263, distance: 94.4
click at [553, 263] on div at bounding box center [615, 254] width 371 height 86
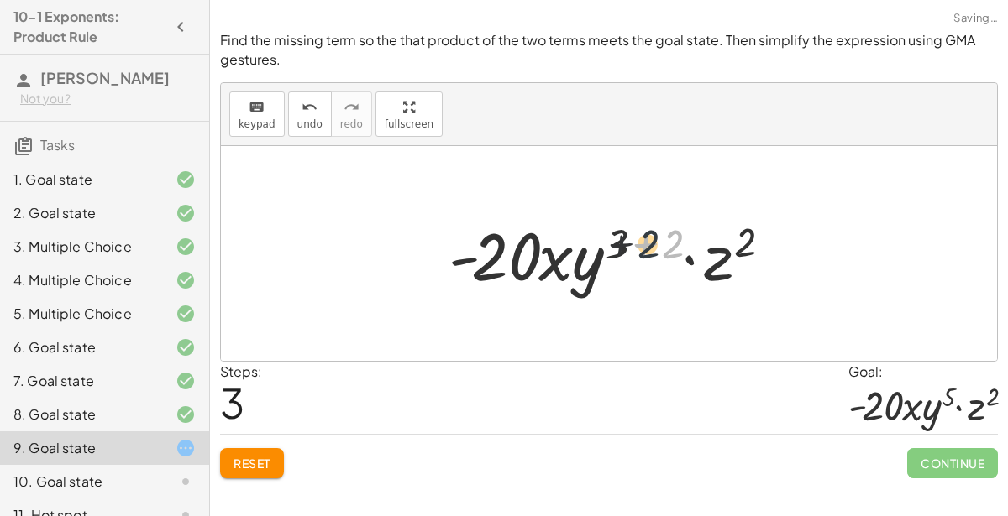
drag, startPoint x: 662, startPoint y: 241, endPoint x: 621, endPoint y: 241, distance: 40.3
click at [621, 241] on div at bounding box center [616, 254] width 352 height 86
drag, startPoint x: 712, startPoint y: 257, endPoint x: 738, endPoint y: 255, distance: 26.1
click at [738, 255] on div at bounding box center [616, 254] width 352 height 86
drag, startPoint x: 668, startPoint y: 236, endPoint x: 622, endPoint y: 236, distance: 45.3
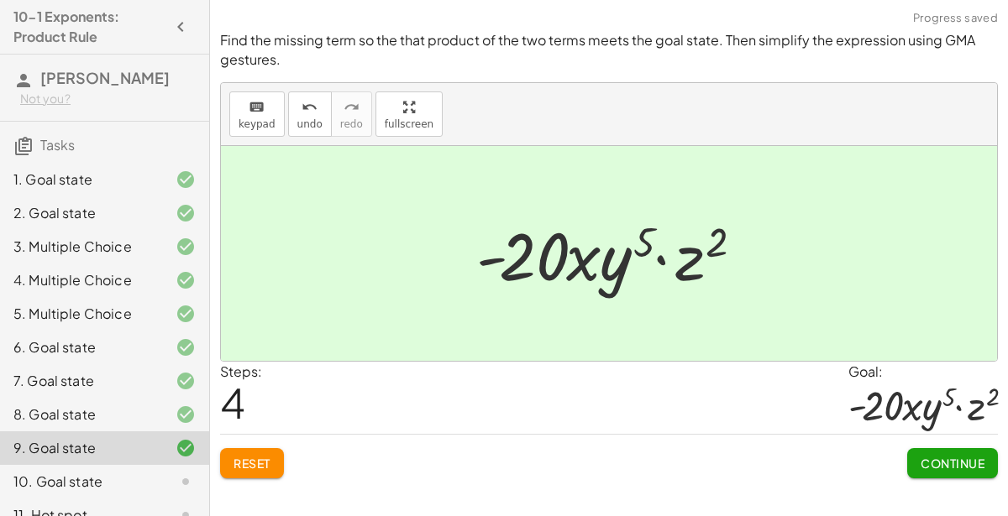
click at [937, 459] on span "Continue" at bounding box center [952, 463] width 64 height 15
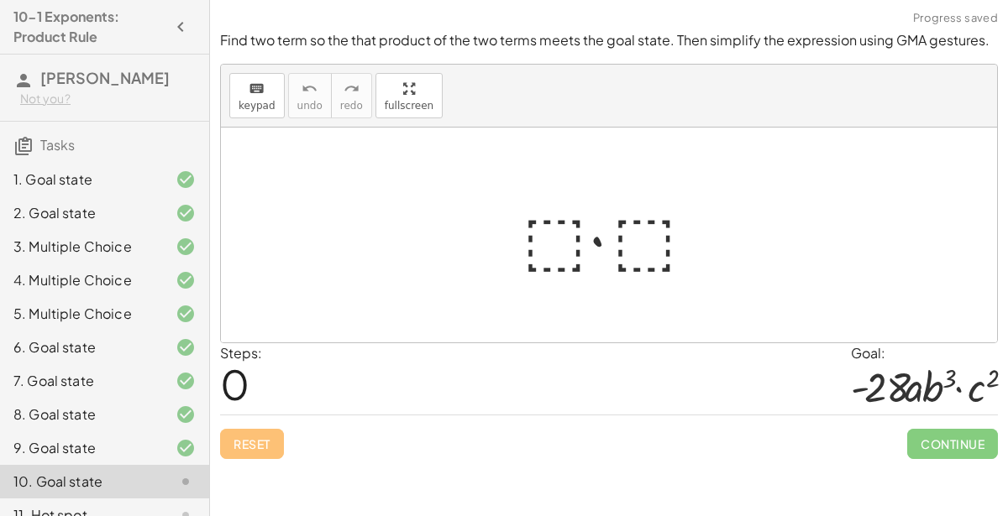
click at [574, 265] on div at bounding box center [615, 235] width 203 height 86
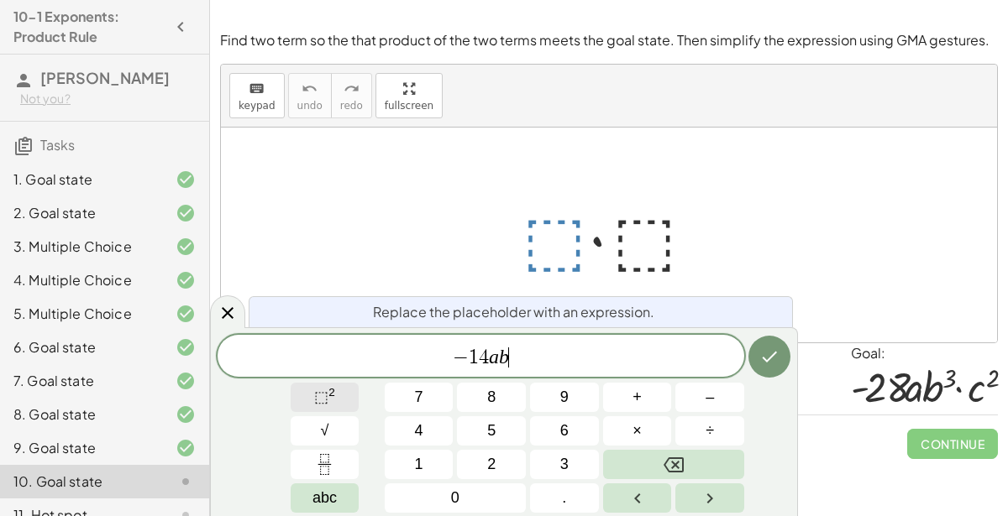
click at [336, 403] on button "⬚ 2" at bounding box center [325, 397] width 69 height 29
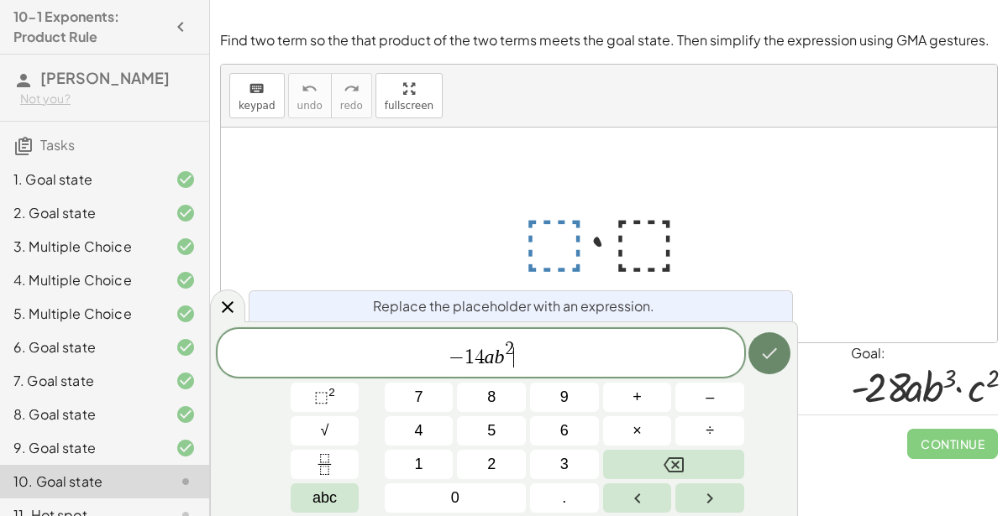
click at [767, 343] on button "Done" at bounding box center [769, 354] width 42 height 42
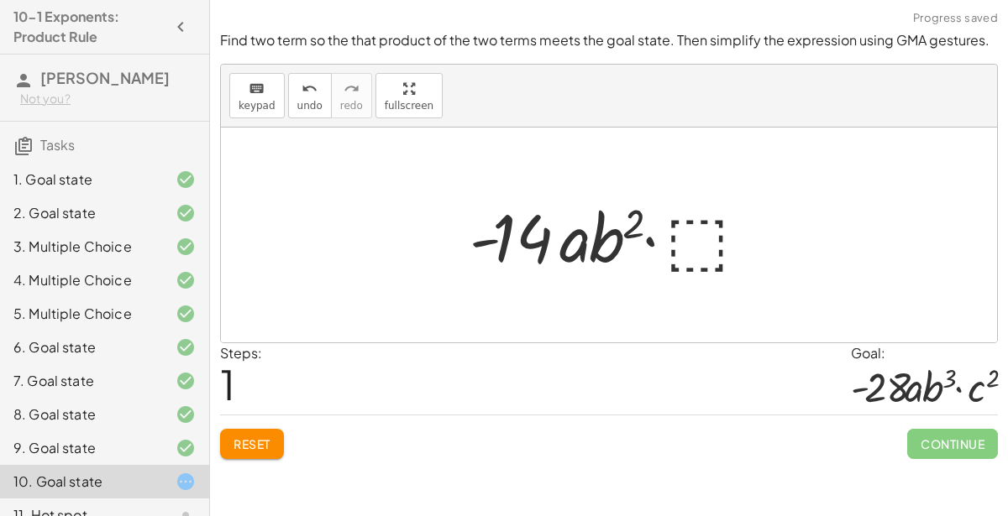
click at [703, 230] on div at bounding box center [615, 235] width 309 height 86
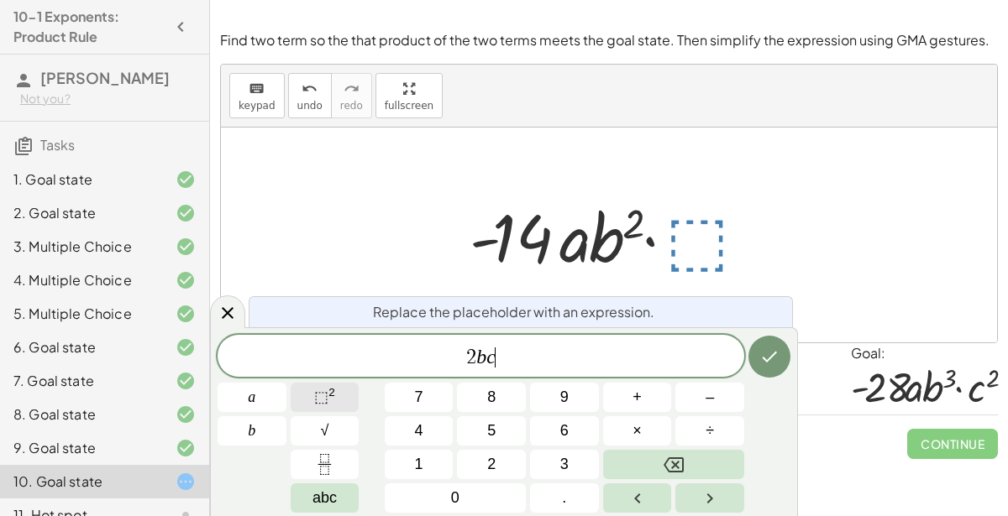
click at [312, 387] on button "⬚ 2" at bounding box center [325, 397] width 69 height 29
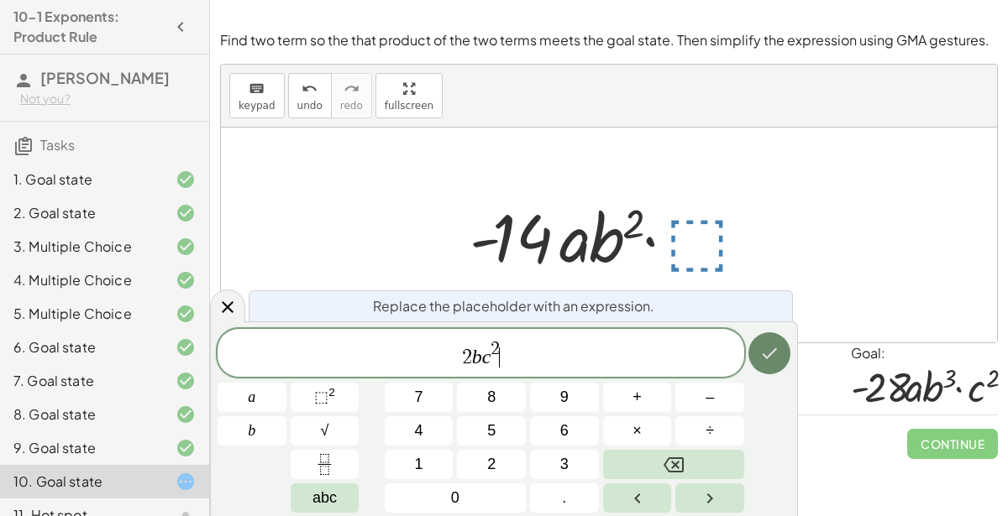
click at [764, 366] on button "Done" at bounding box center [769, 354] width 42 height 42
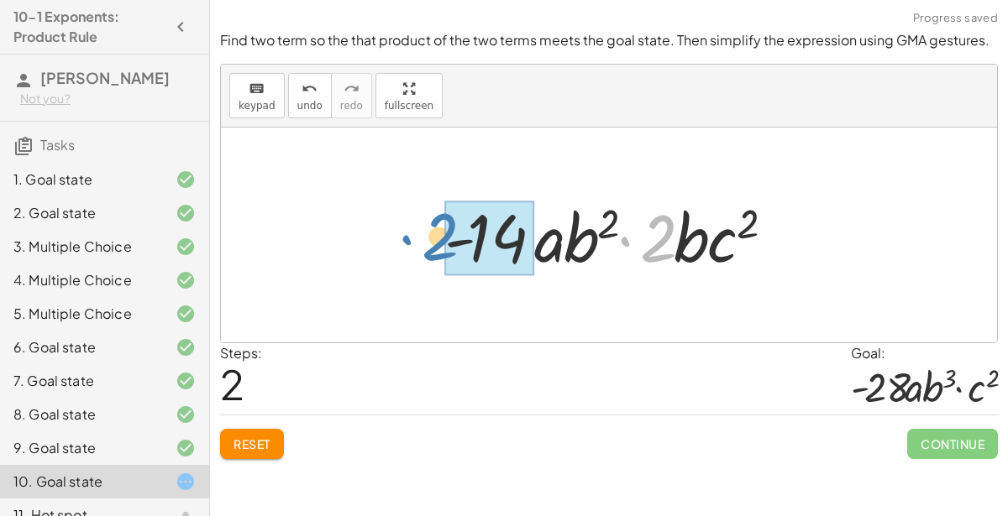
drag, startPoint x: 659, startPoint y: 249, endPoint x: 477, endPoint y: 247, distance: 182.2
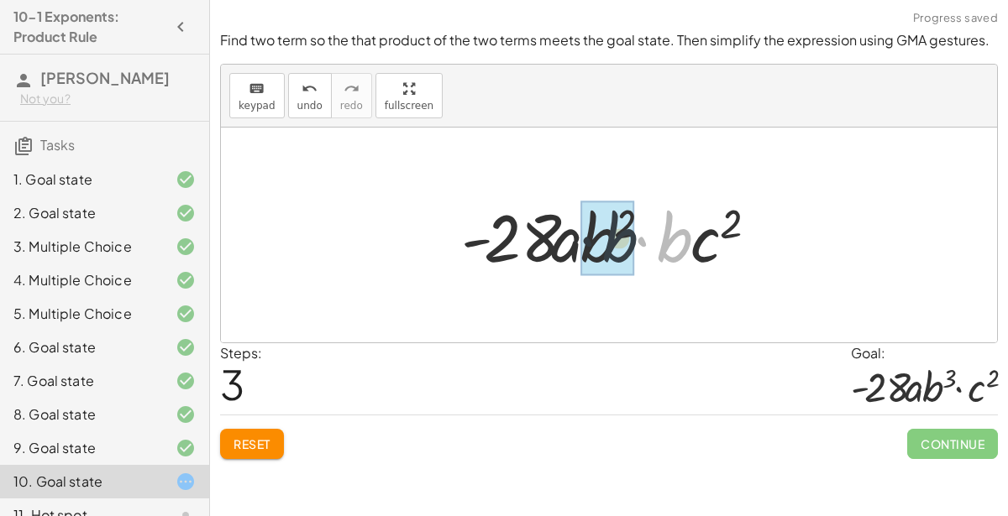
drag, startPoint x: 680, startPoint y: 239, endPoint x: 611, endPoint y: 241, distance: 68.9
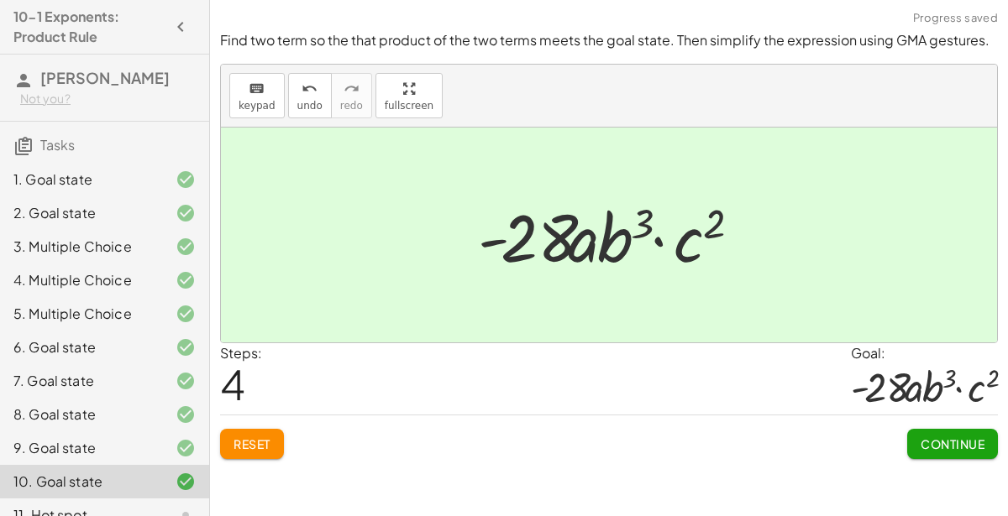
click at [956, 441] on span "Continue" at bounding box center [952, 444] width 64 height 15
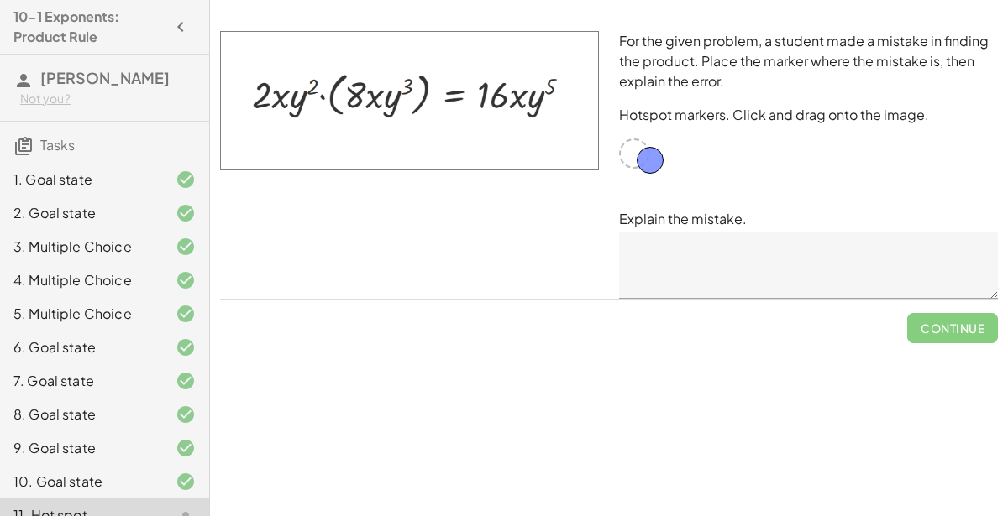
drag, startPoint x: 632, startPoint y: 154, endPoint x: 648, endPoint y: 160, distance: 17.0
click at [628, 155] on div at bounding box center [634, 154] width 30 height 30
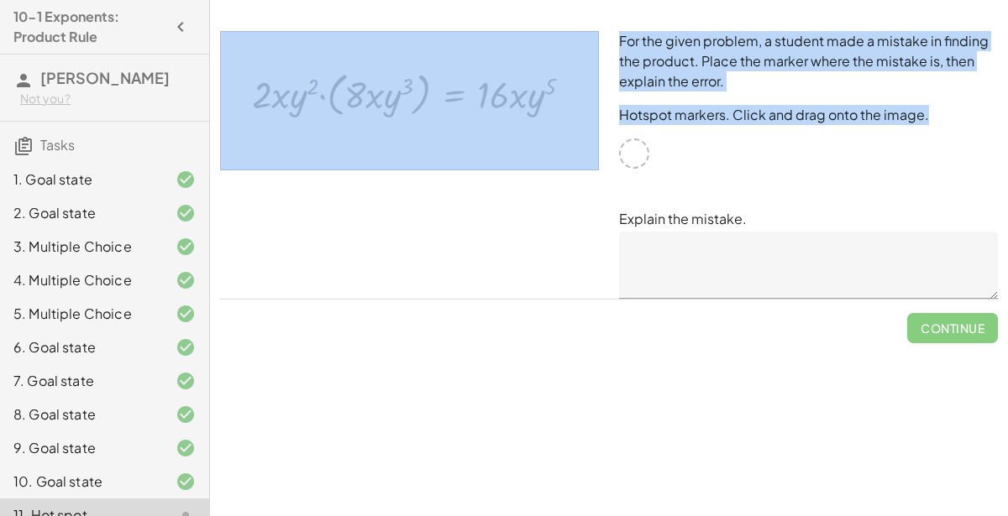
drag, startPoint x: 634, startPoint y: 159, endPoint x: 559, endPoint y: 175, distance: 76.4
click at [559, 175] on div "For the given problem, a student made a mistake in finding the product. Place t…" at bounding box center [609, 165] width 798 height 288
click at [564, 187] on div at bounding box center [409, 165] width 399 height 288
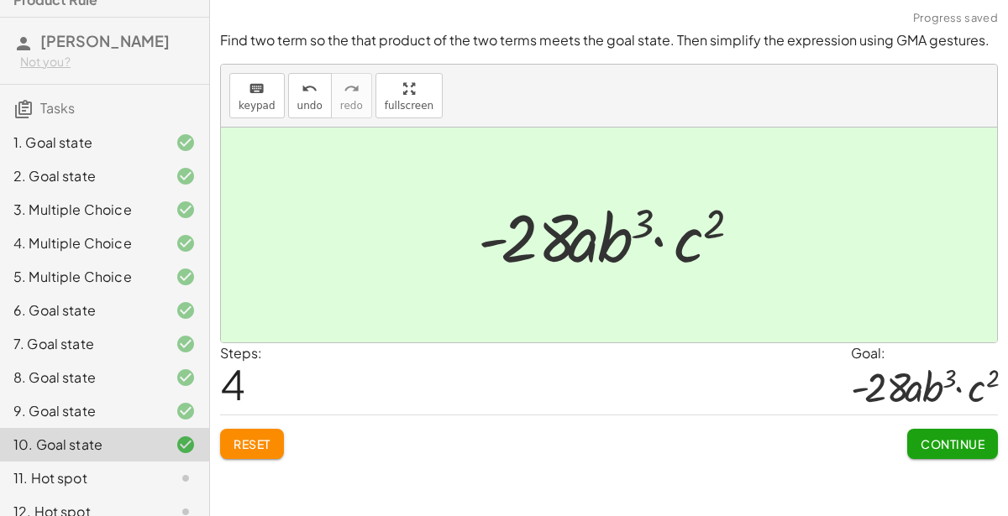
scroll to position [55, 0]
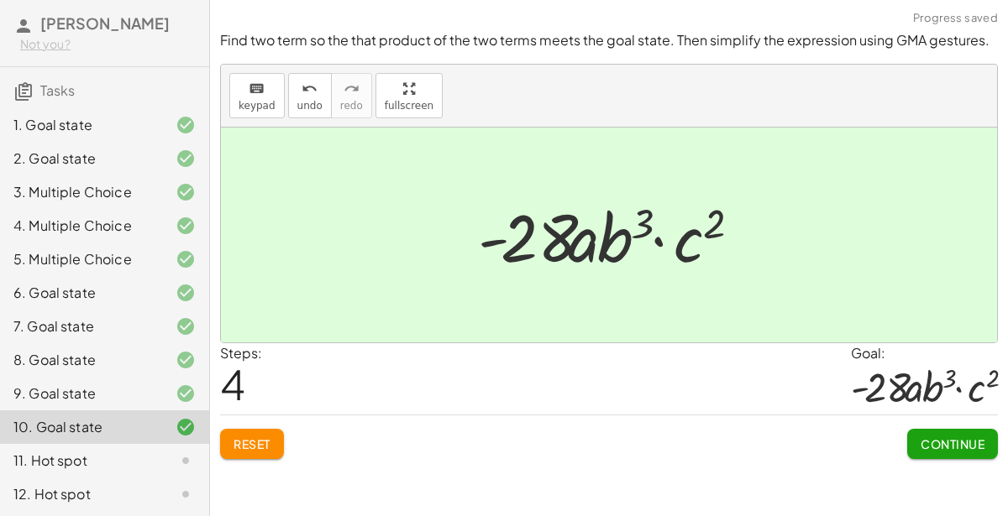
click at [134, 452] on div "11. Hot spot" at bounding box center [80, 461] width 135 height 20
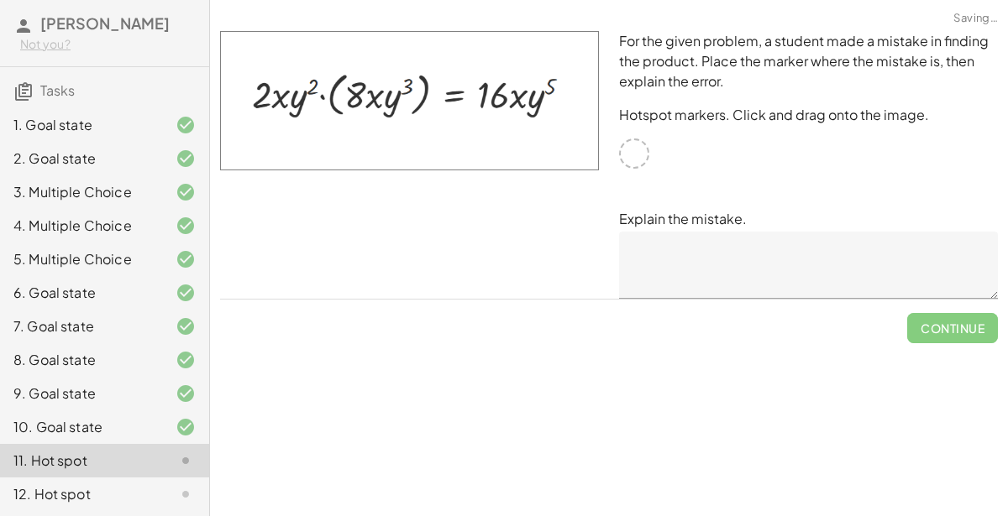
click at [683, 280] on textarea at bounding box center [808, 265] width 379 height 67
drag, startPoint x: 694, startPoint y: 151, endPoint x: 607, endPoint y: 137, distance: 87.7
click at [607, 137] on div "For the given problem, a student made a mistake in finding the product. Place t…" at bounding box center [609, 165] width 798 height 288
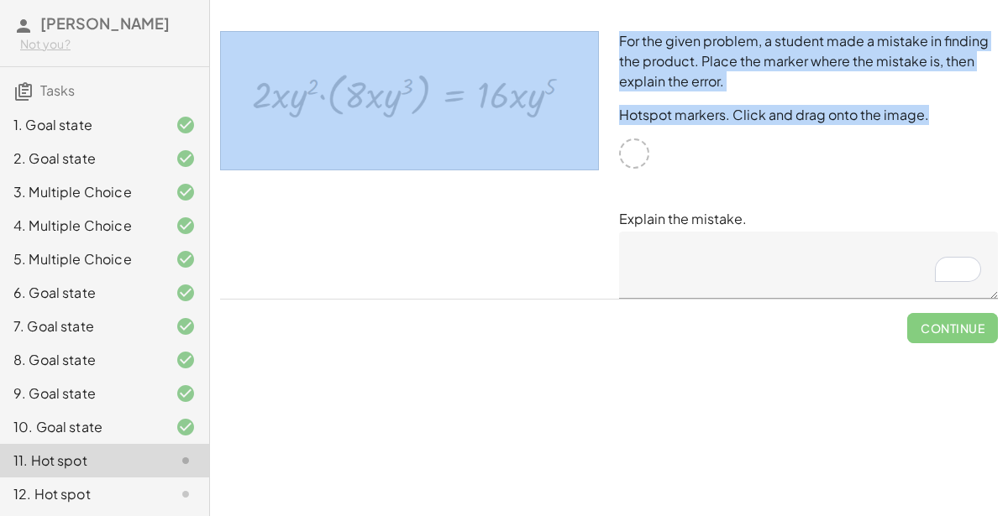
click at [625, 144] on div at bounding box center [634, 154] width 30 height 30
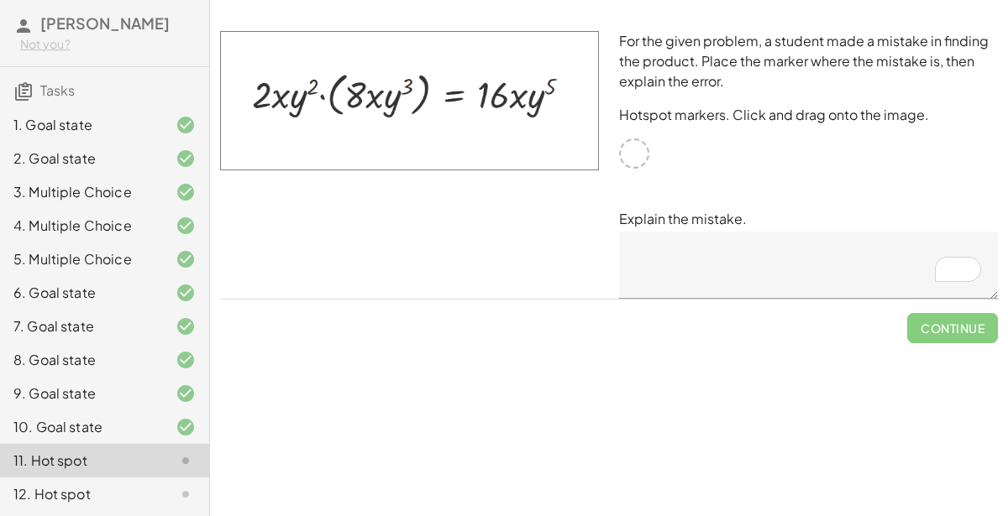
drag, startPoint x: 432, startPoint y: 102, endPoint x: 500, endPoint y: 149, distance: 82.2
click at [500, 149] on img at bounding box center [409, 100] width 379 height 139
click at [676, 160] on div "For the given problem, a student made a mistake in finding the product. Place t…" at bounding box center [808, 165] width 399 height 288
click at [649, 270] on textarea "To enrich screen reader interactions, please activate Accessibility in Grammarl…" at bounding box center [808, 265] width 379 height 67
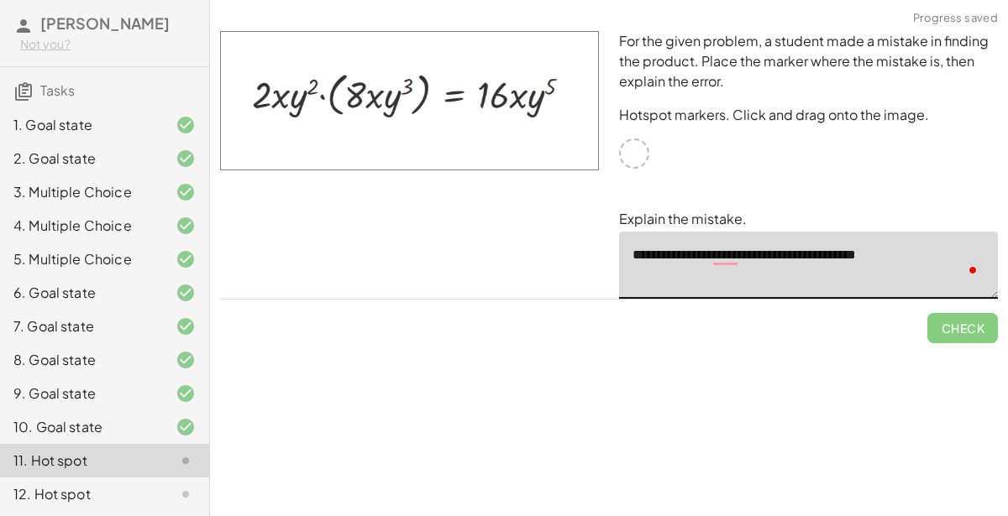
click at [961, 265] on div "**********" at bounding box center [808, 265] width 379 height 67
click at [914, 282] on textarea "**********" at bounding box center [808, 265] width 379 height 67
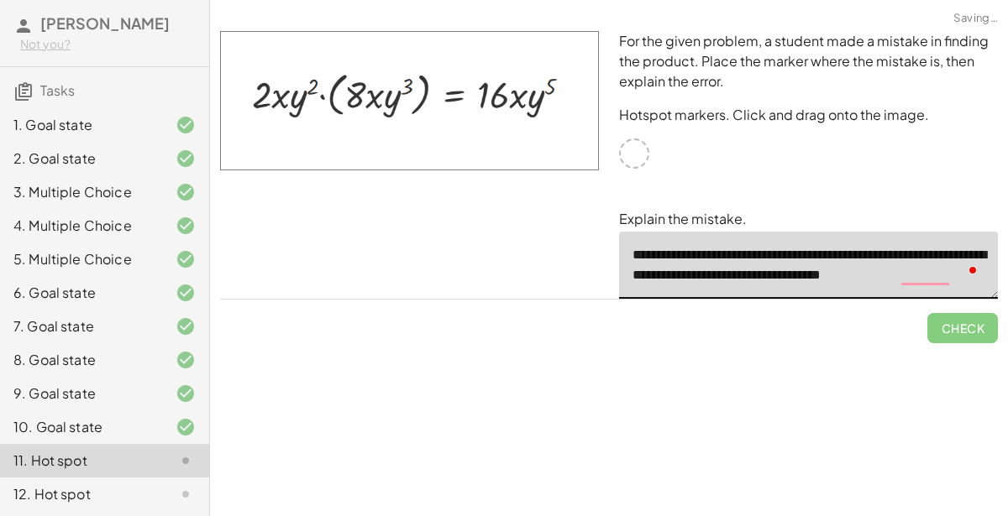
scroll to position [5, 0]
type textarea "**********"
click at [636, 149] on div at bounding box center [634, 154] width 30 height 30
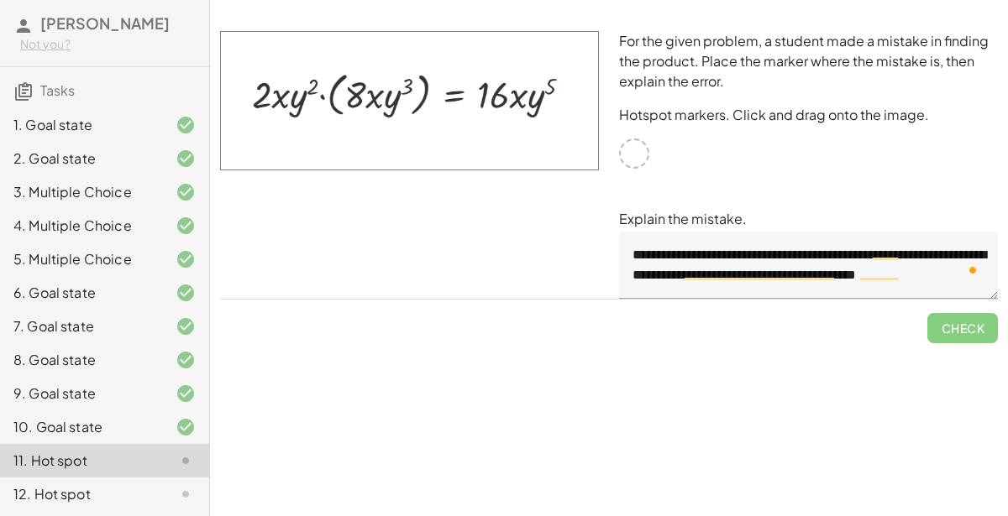
click at [673, 274] on textarea "**********" at bounding box center [808, 265] width 379 height 67
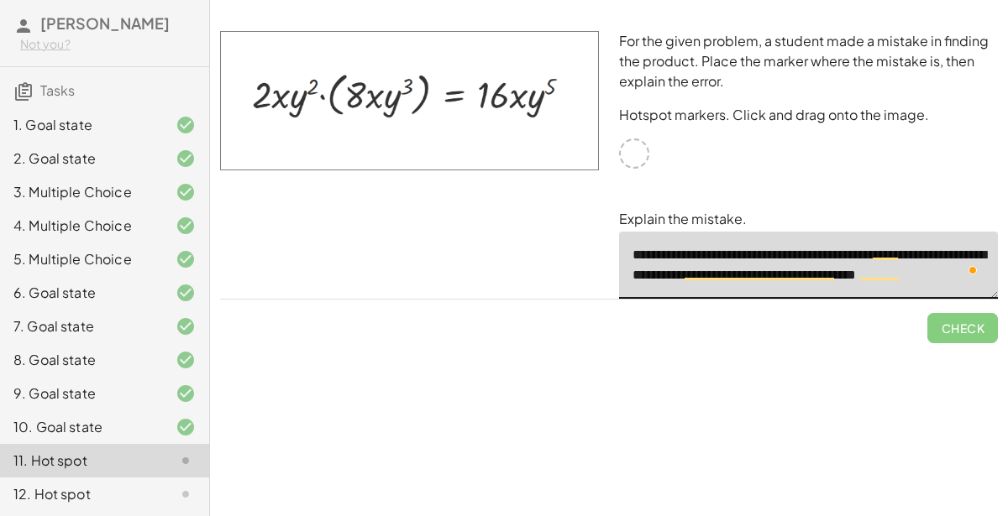
click at [673, 274] on textarea "**********" at bounding box center [808, 265] width 379 height 67
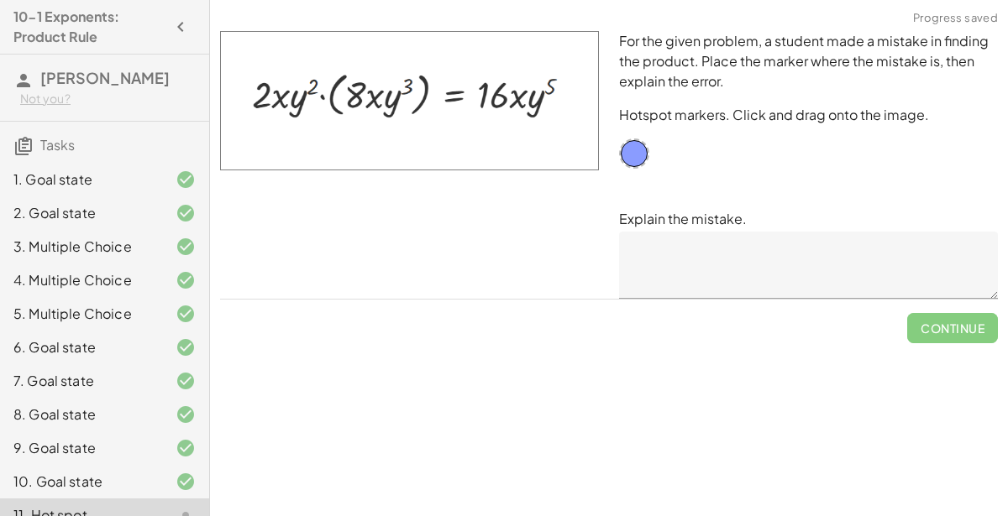
click at [677, 243] on textarea at bounding box center [808, 265] width 379 height 67
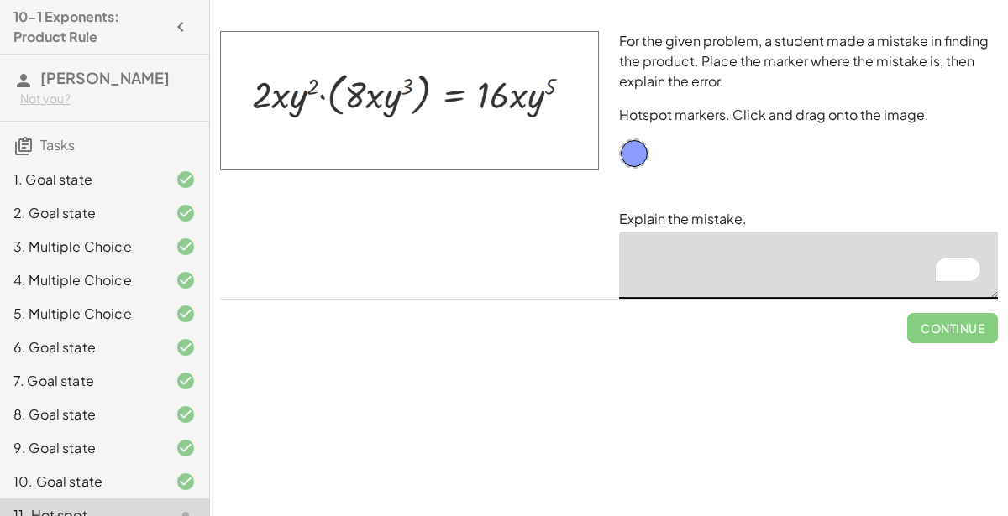
paste textarea "**********"
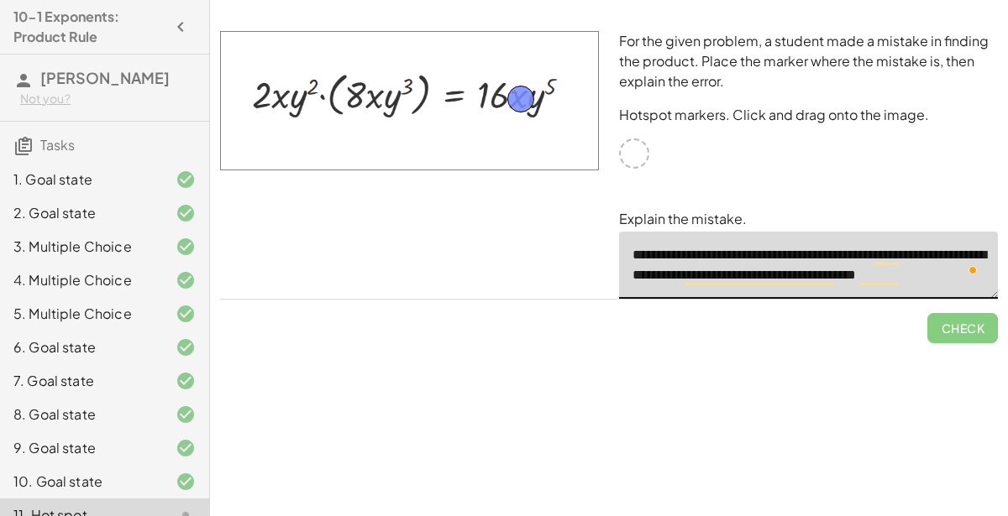
drag, startPoint x: 627, startPoint y: 154, endPoint x: 514, endPoint y: 99, distance: 125.8
click at [899, 253] on textarea "**********" at bounding box center [808, 265] width 379 height 67
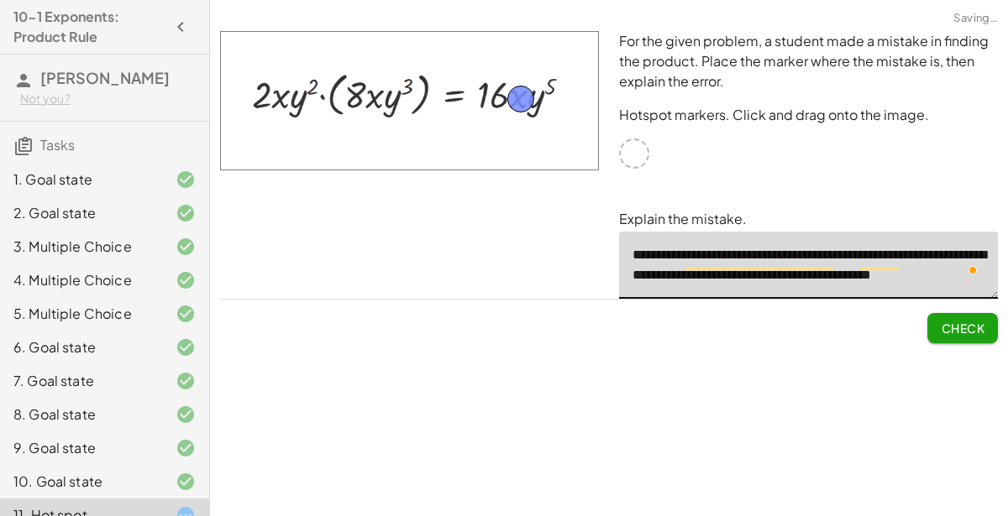
scroll to position [19, 0]
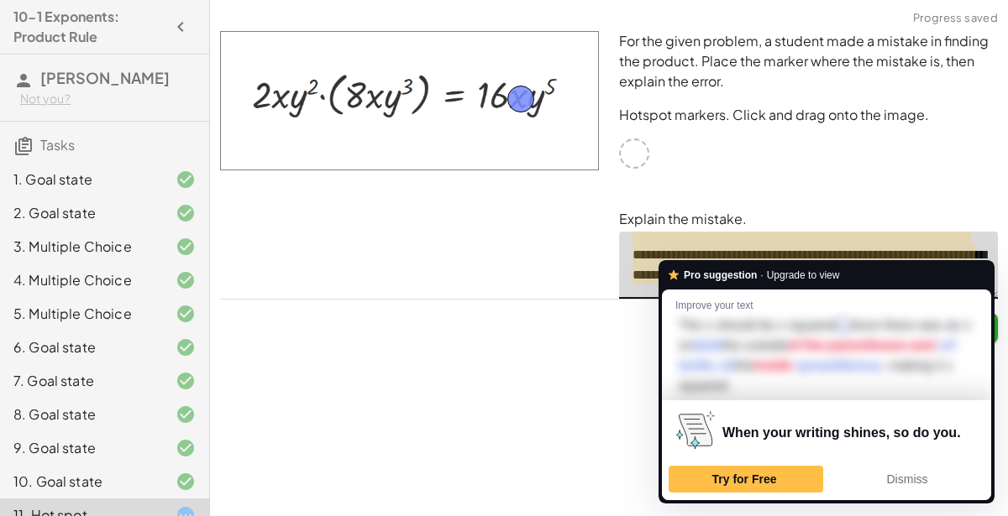
click at [841, 261] on div "Pro suggestion · Upgrade to view Improve your text The x should be x squared , …" at bounding box center [826, 382] width 336 height 244
click at [843, 258] on textarea "**********" at bounding box center [808, 265] width 379 height 67
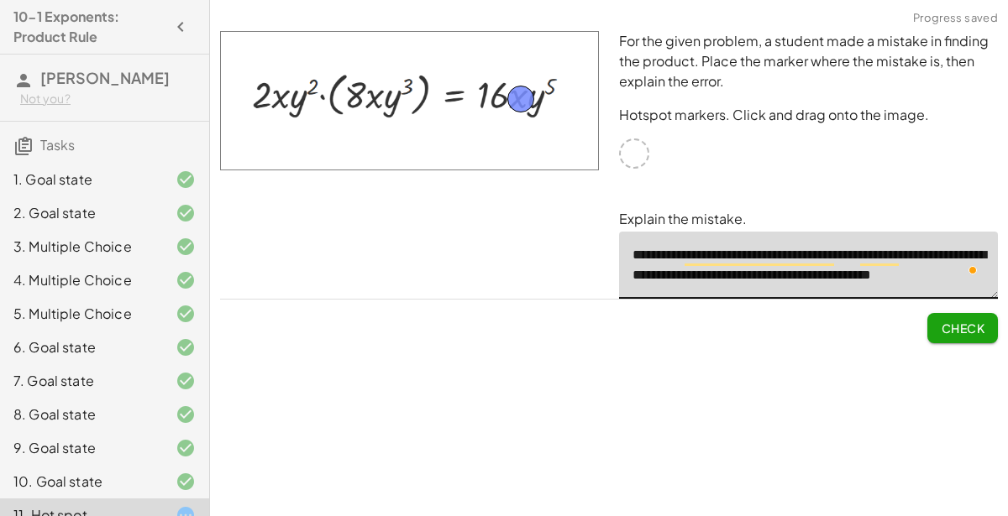
click at [843, 258] on textarea "**********" at bounding box center [808, 265] width 379 height 67
type textarea "**********"
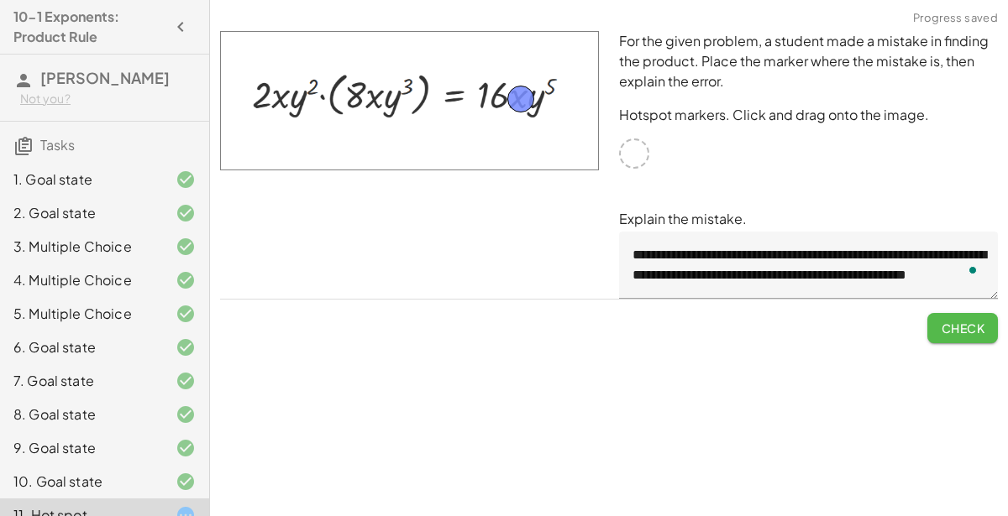
click at [940, 326] on span "Check" at bounding box center [962, 328] width 44 height 15
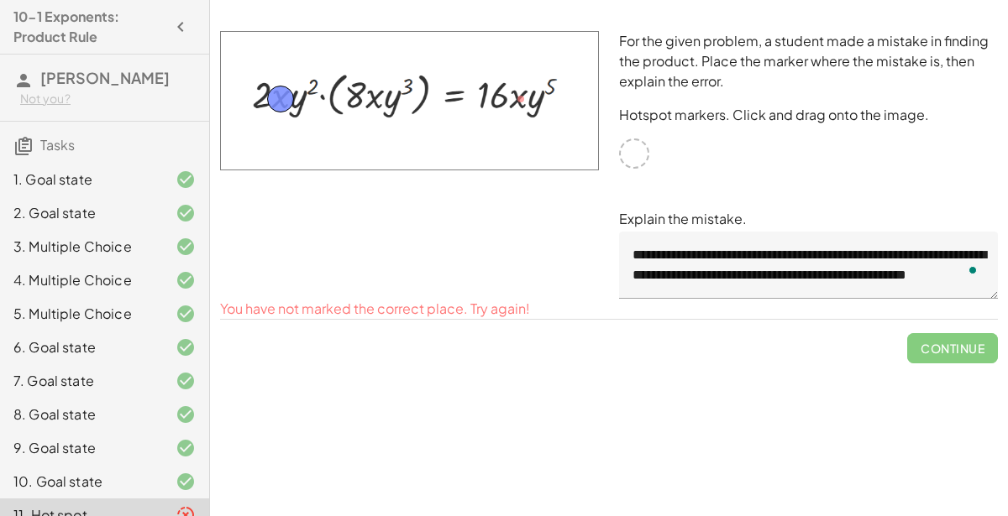
drag, startPoint x: 520, startPoint y: 99, endPoint x: 280, endPoint y: 98, distance: 240.2
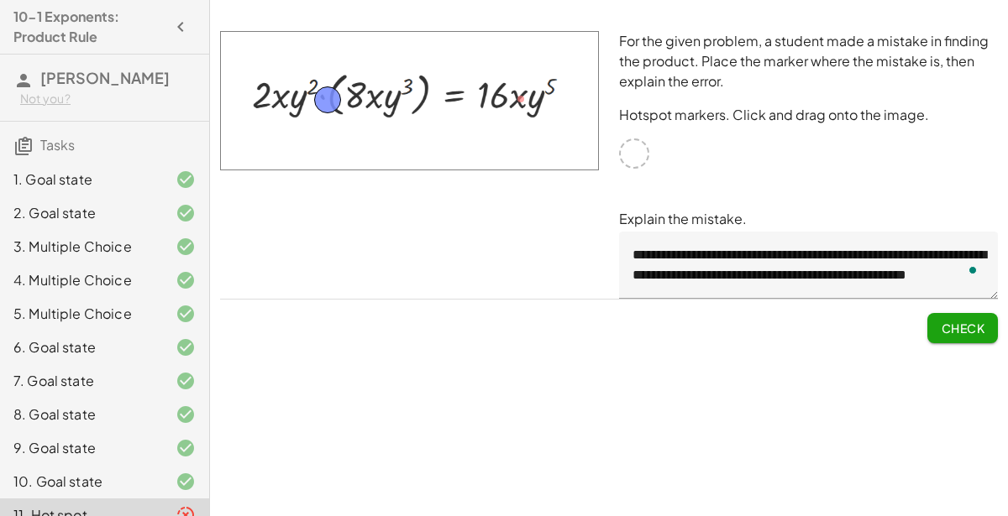
drag, startPoint x: 289, startPoint y: 102, endPoint x: 334, endPoint y: 104, distance: 45.4
click at [955, 329] on span "Check" at bounding box center [962, 328] width 44 height 15
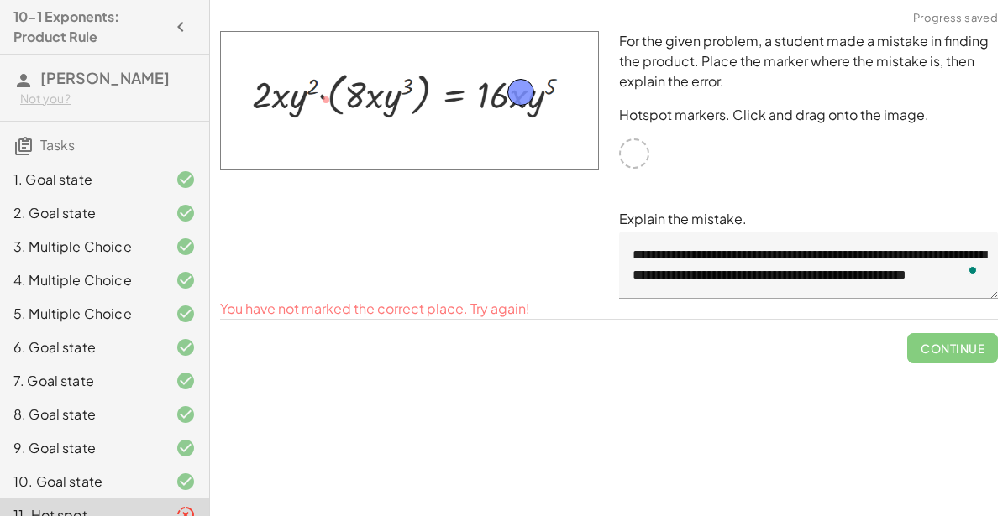
drag, startPoint x: 326, startPoint y: 105, endPoint x: 521, endPoint y: 97, distance: 195.0
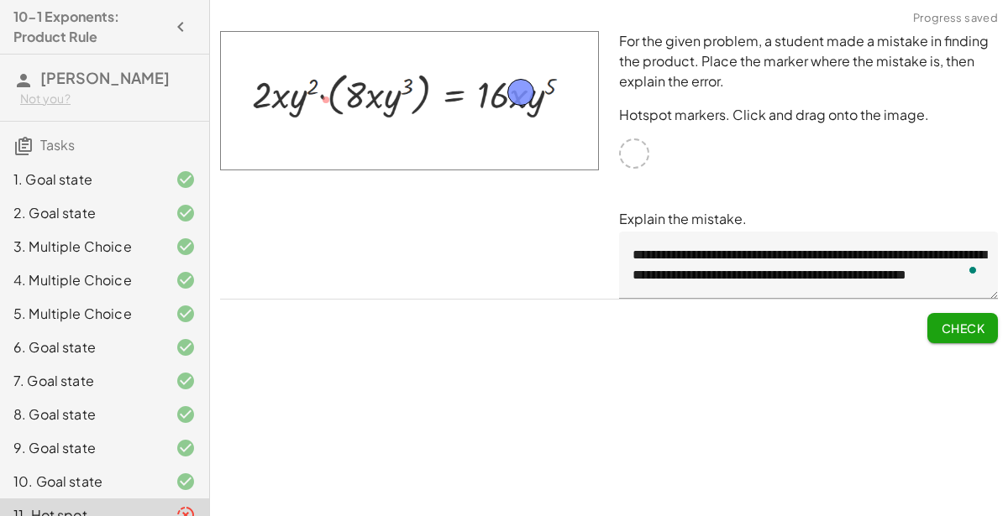
click at [966, 318] on button "Check" at bounding box center [962, 328] width 71 height 30
click at [924, 315] on button "Continue" at bounding box center [952, 328] width 91 height 30
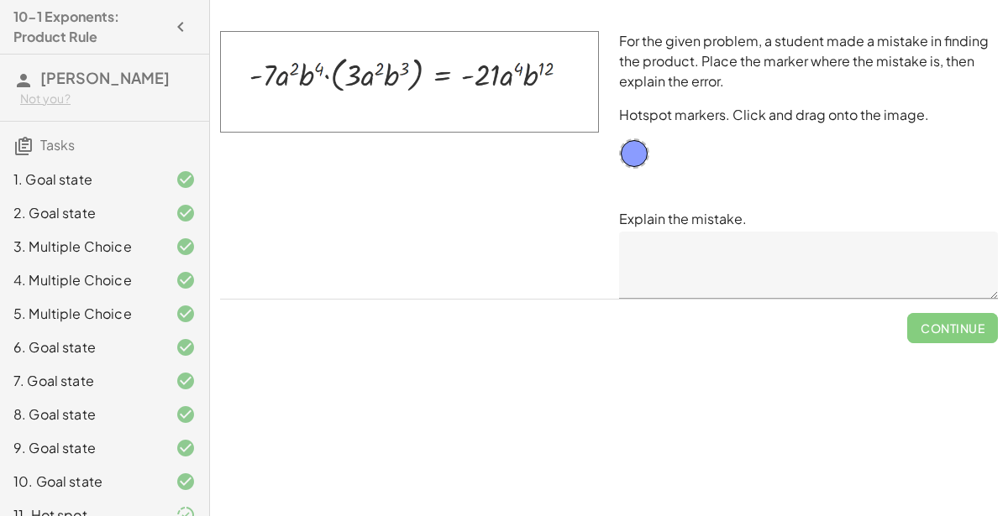
click at [637, 265] on textarea at bounding box center [808, 265] width 379 height 67
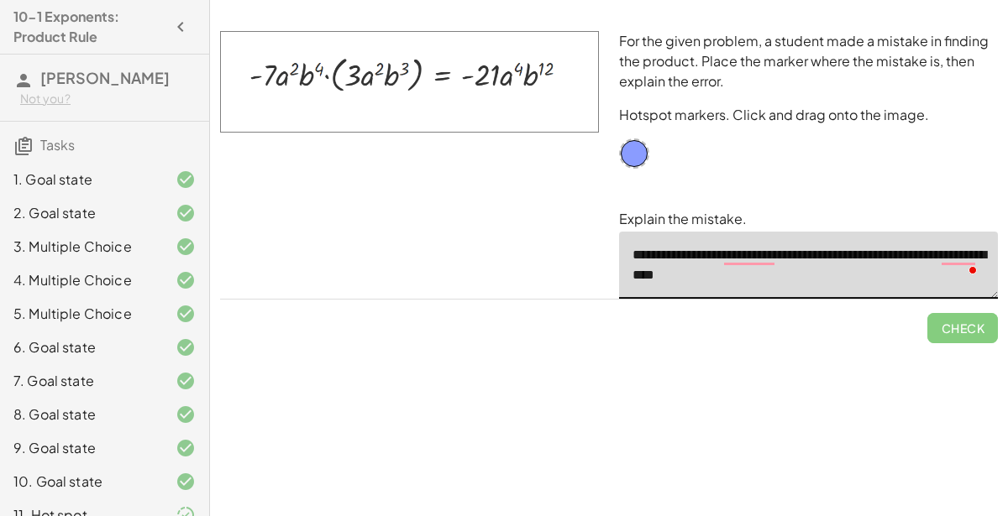
scroll to position [55, 0]
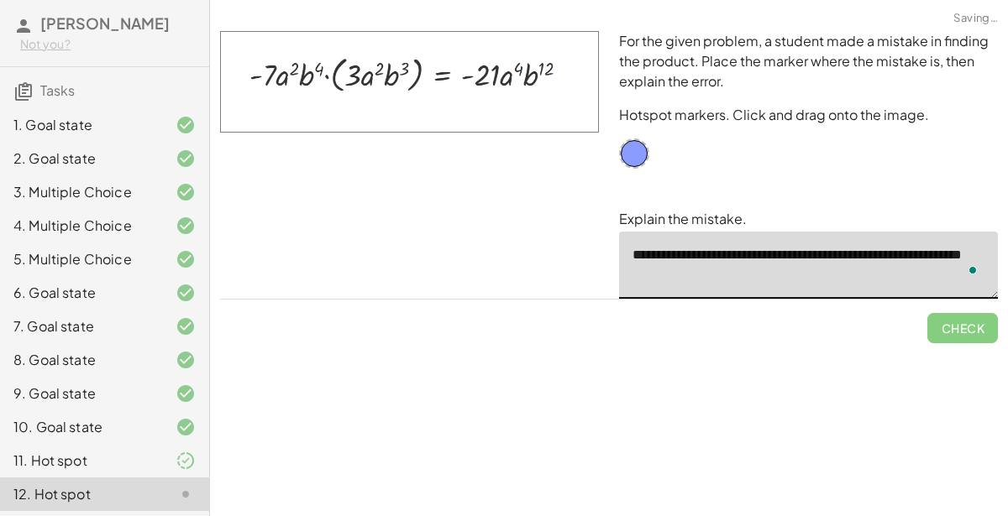
click at [871, 285] on textarea "**********" at bounding box center [808, 265] width 379 height 67
click at [778, 282] on textarea "**********" at bounding box center [808, 265] width 379 height 67
click at [935, 276] on textarea "**********" at bounding box center [808, 265] width 379 height 67
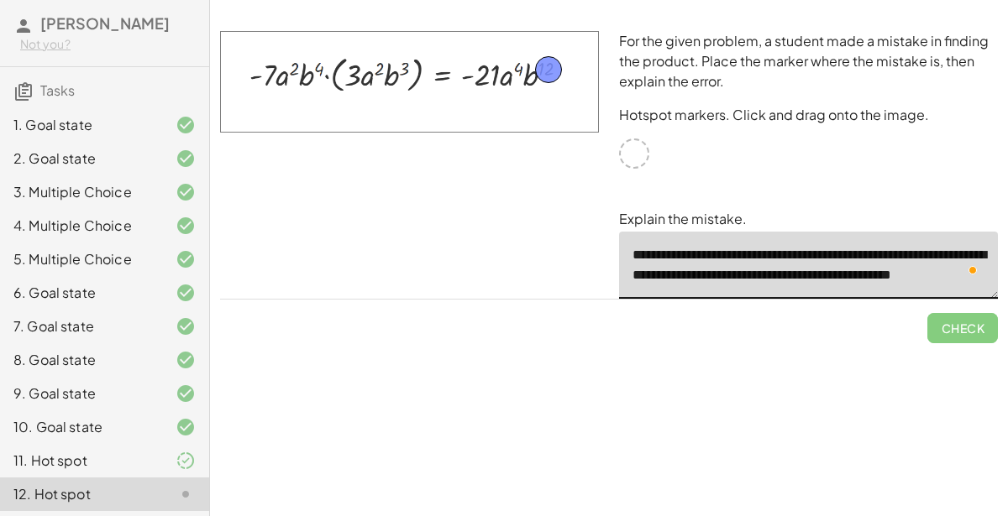
drag, startPoint x: 631, startPoint y: 155, endPoint x: 546, endPoint y: 71, distance: 119.9
type textarea "**********"
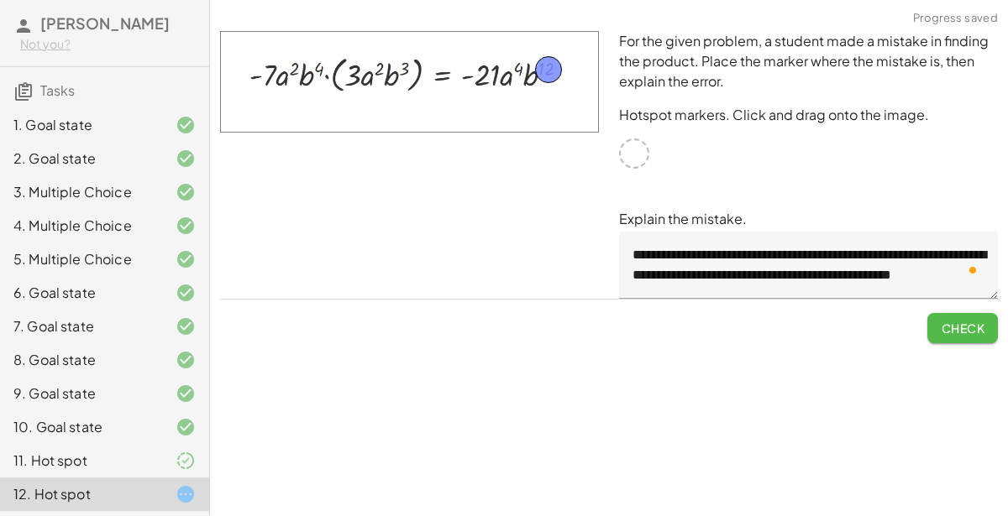
click at [958, 323] on span "Check" at bounding box center [962, 328] width 44 height 15
click at [958, 323] on span "Continue" at bounding box center [952, 328] width 64 height 15
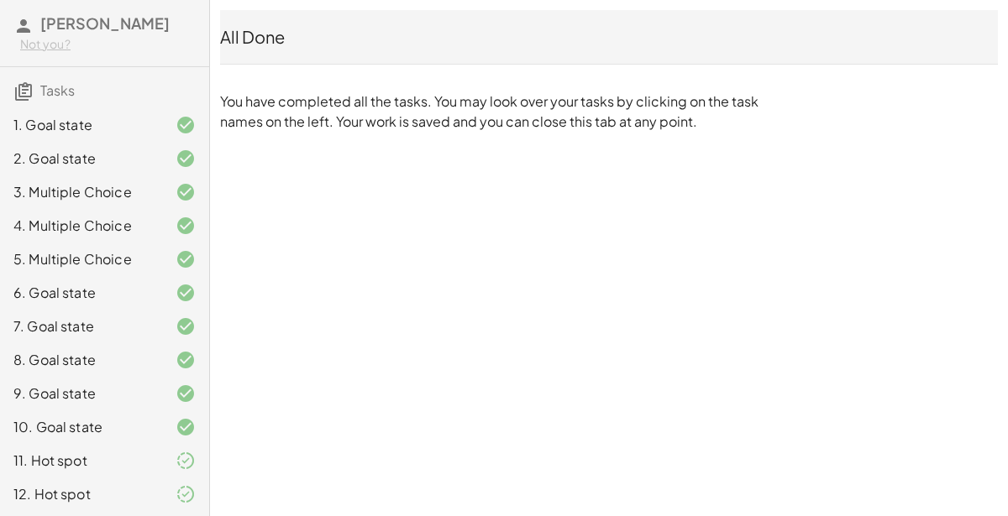
scroll to position [0, 0]
